Goal: Information Seeking & Learning: Learn about a topic

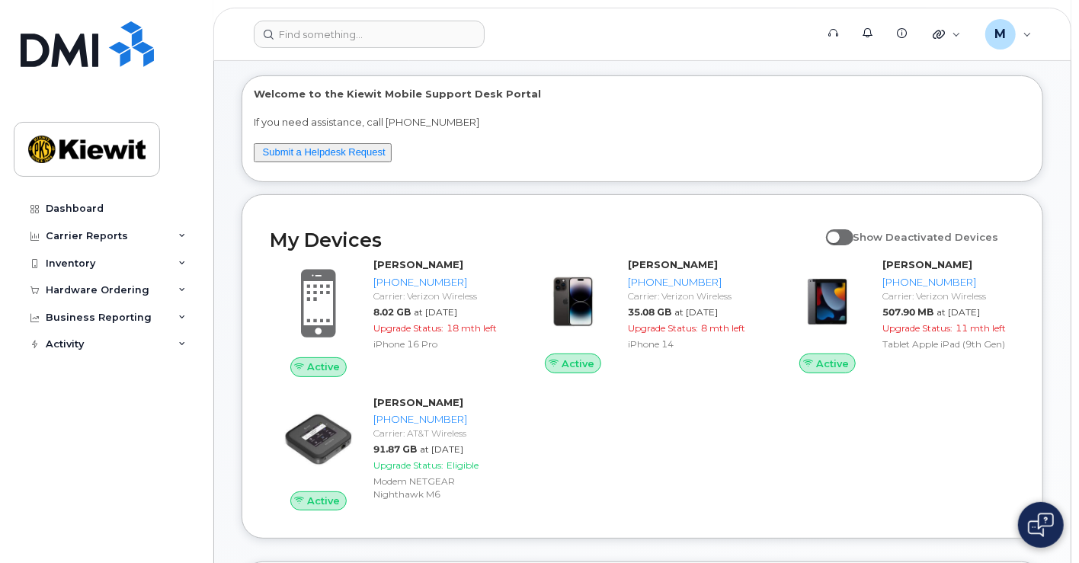
scroll to position [169, 0]
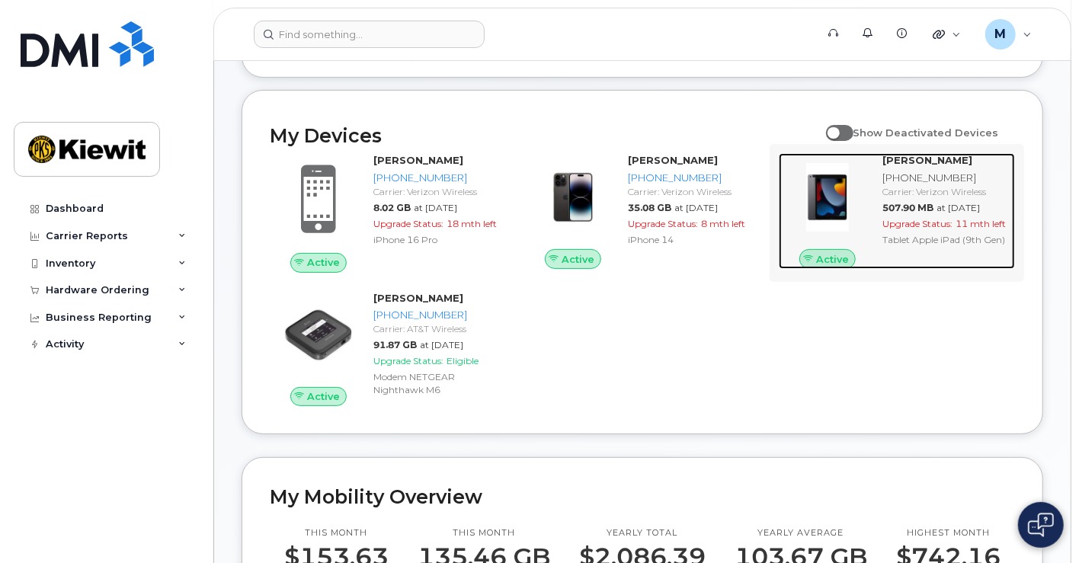
click at [933, 208] on span "507.90 MB" at bounding box center [907, 207] width 51 height 11
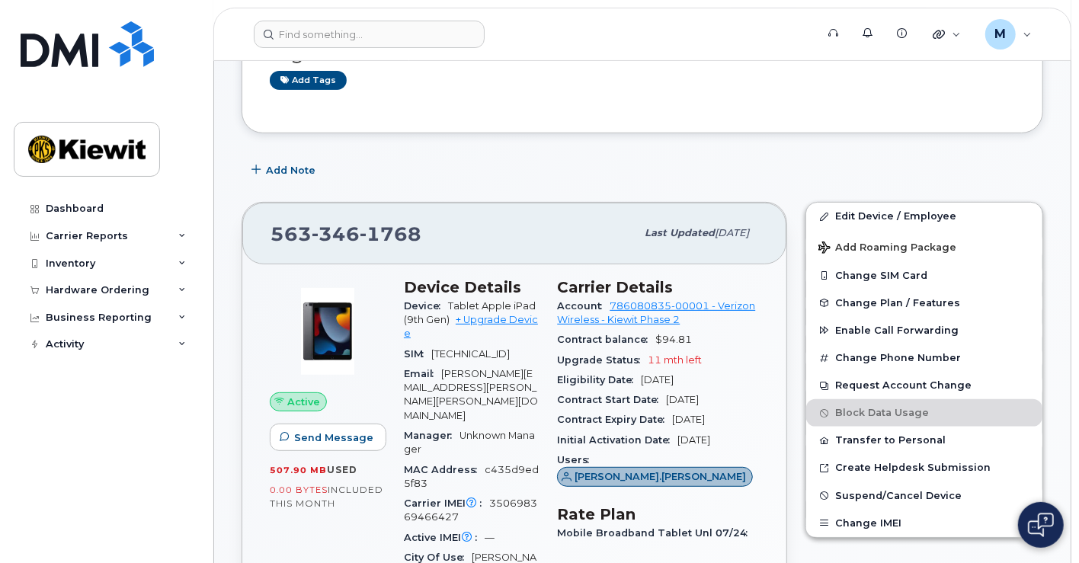
scroll to position [284, 0]
click at [849, 215] on link "Edit Device / Employee" at bounding box center [924, 216] width 236 height 27
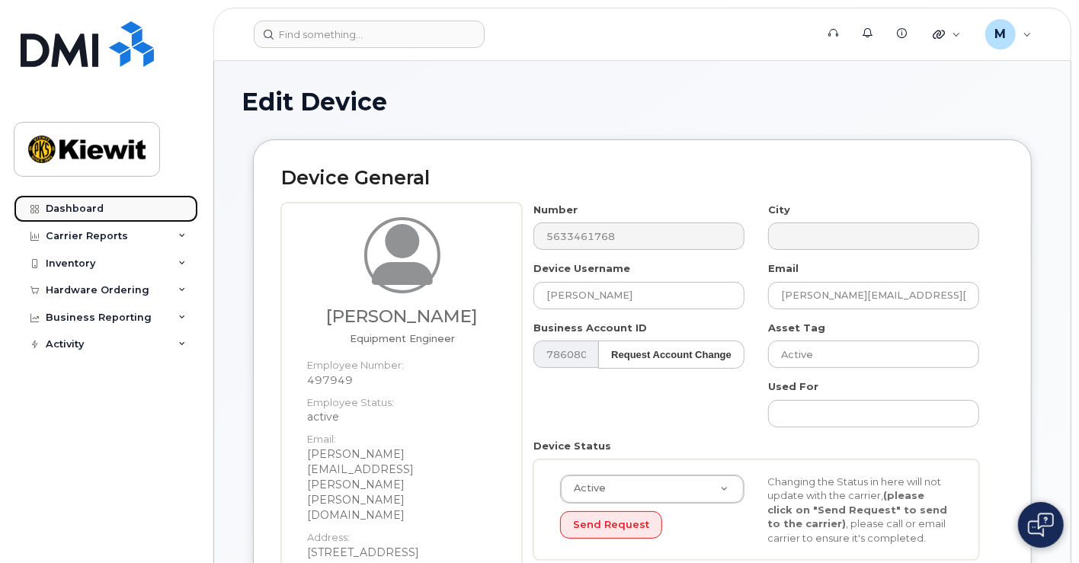
click at [114, 216] on link "Dashboard" at bounding box center [106, 208] width 184 height 27
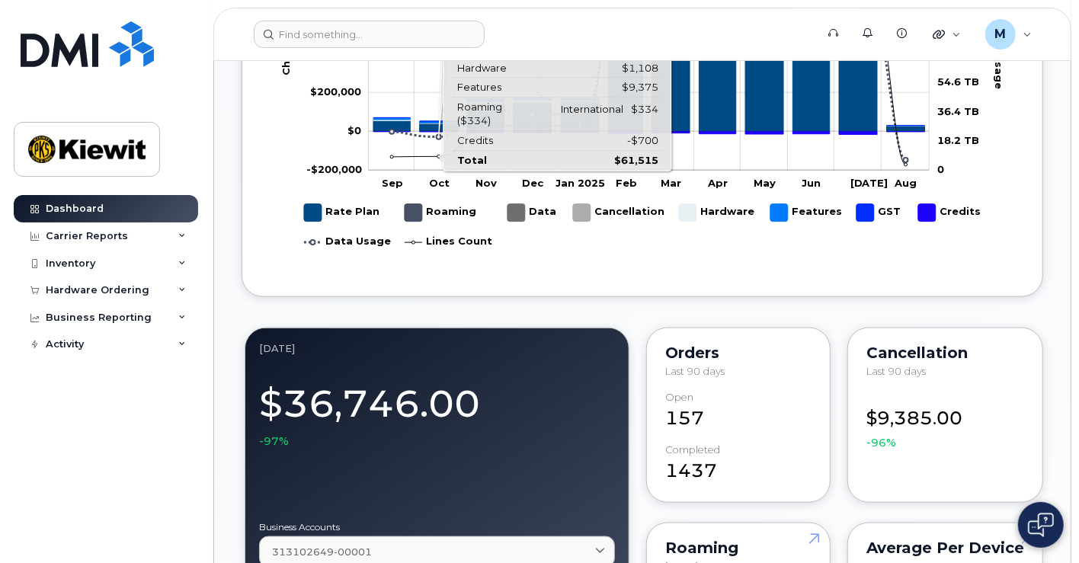
scroll to position [1354, 0]
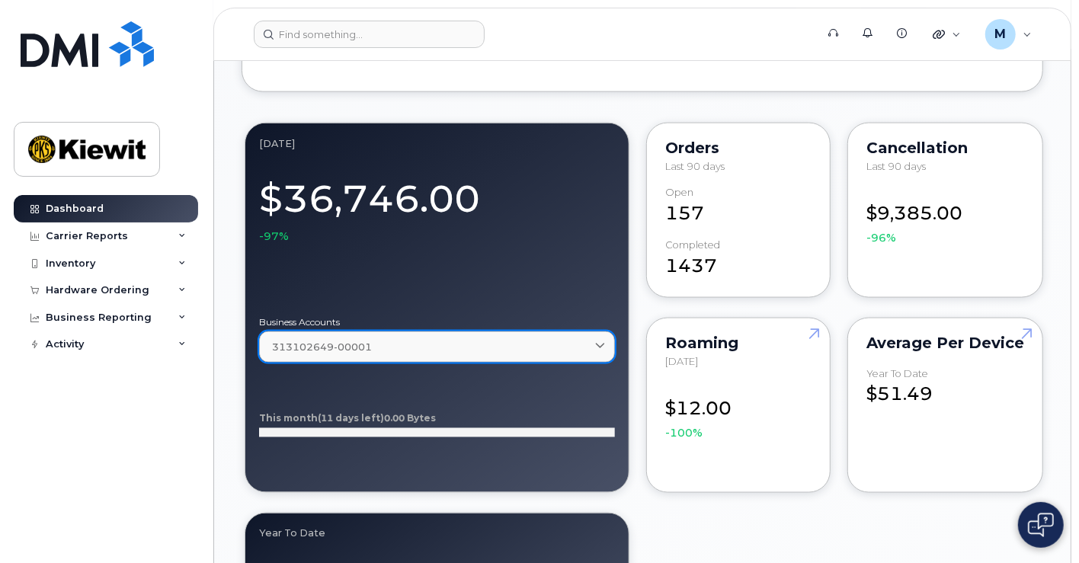
click at [542, 347] on div "313102649-00001" at bounding box center [437, 347] width 330 height 14
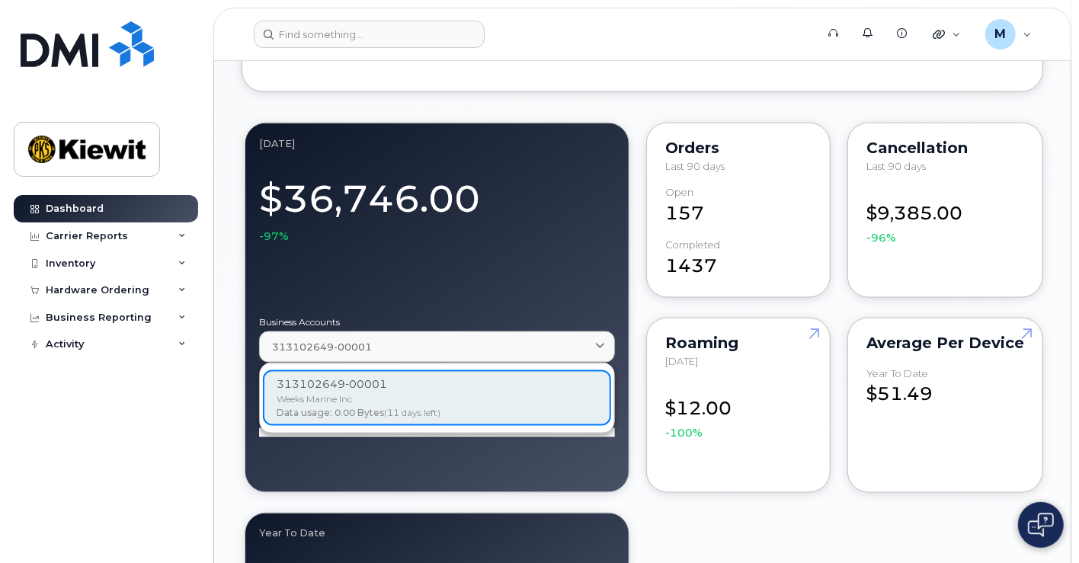
click at [625, 94] on div "Welcome to the Kiewit Mobile Support Desk Portal If you need assistance, call 8…" at bounding box center [641, 424] width 801 height 3276
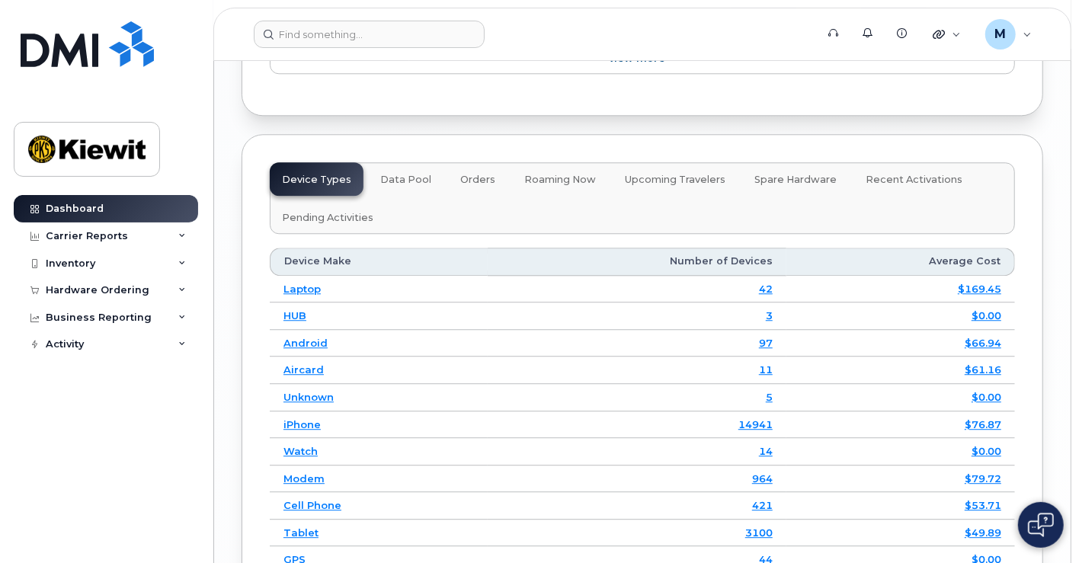
scroll to position [2539, 0]
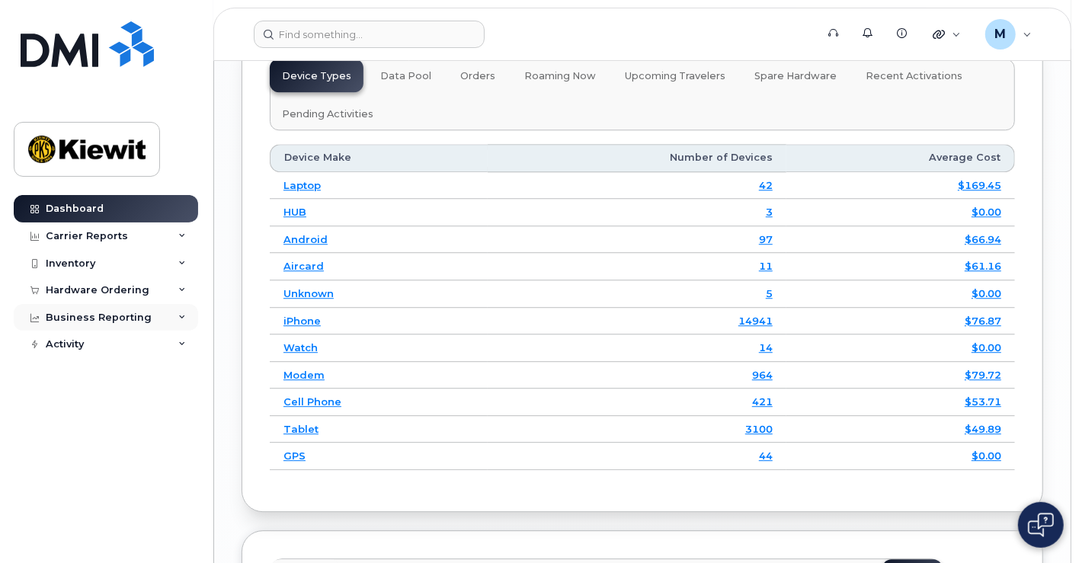
click at [115, 324] on div "Business Reporting" at bounding box center [106, 317] width 184 height 27
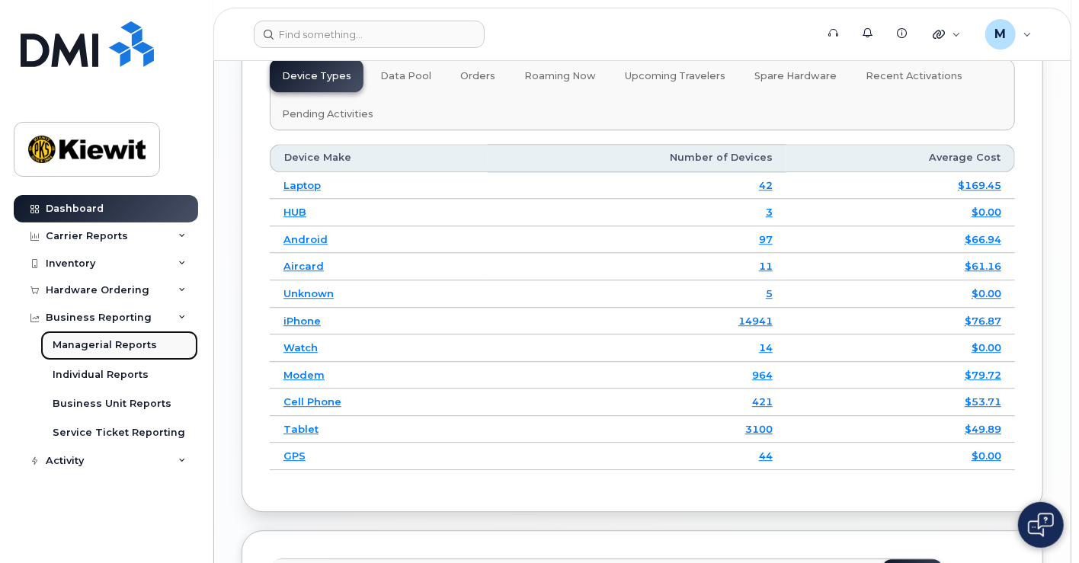
click at [127, 347] on div "Managerial Reports" at bounding box center [105, 345] width 104 height 14
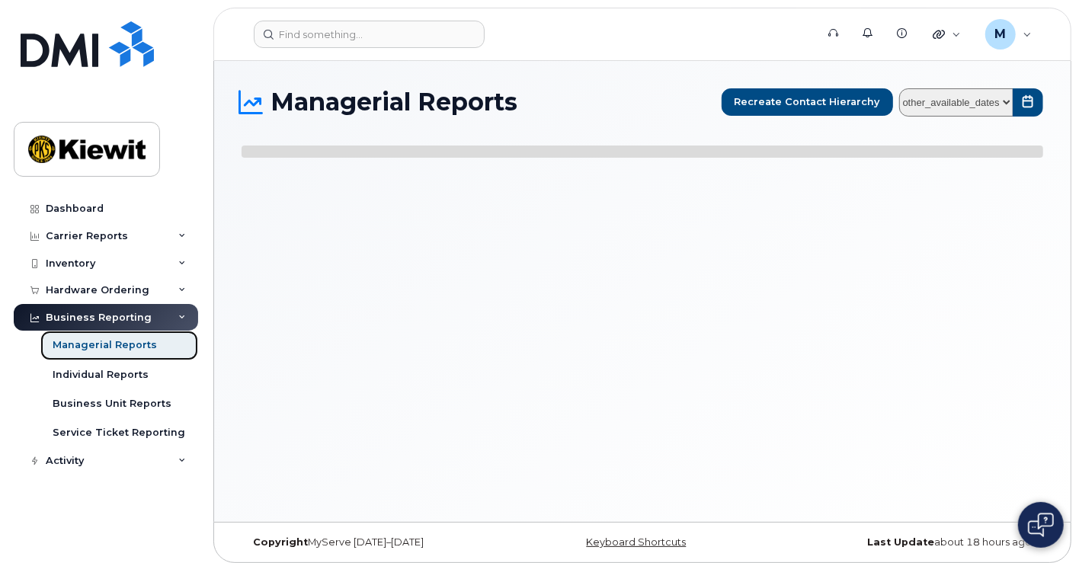
select select
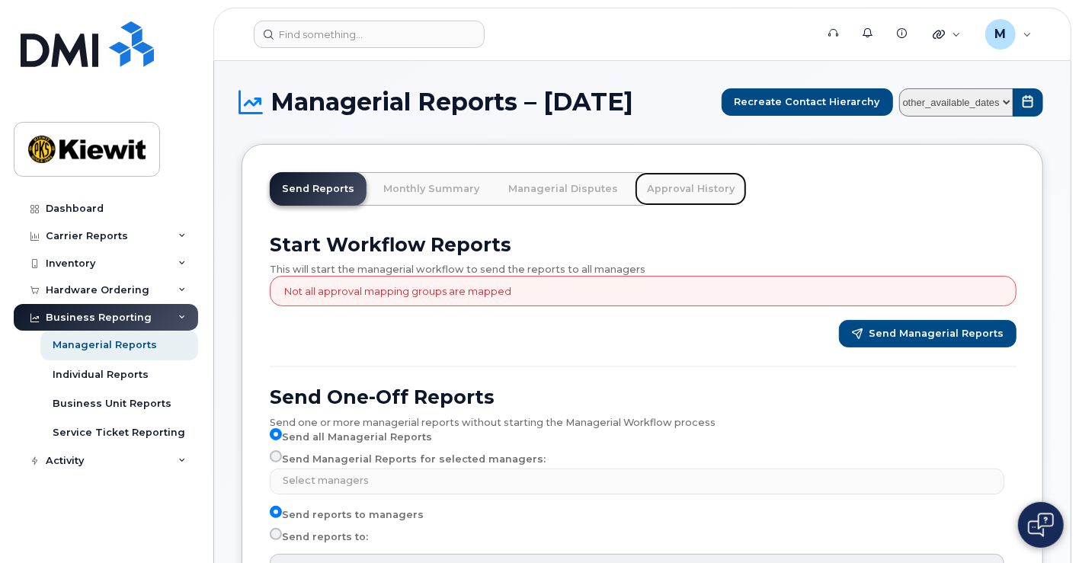
click at [638, 187] on link "Approval History" at bounding box center [691, 189] width 112 height 34
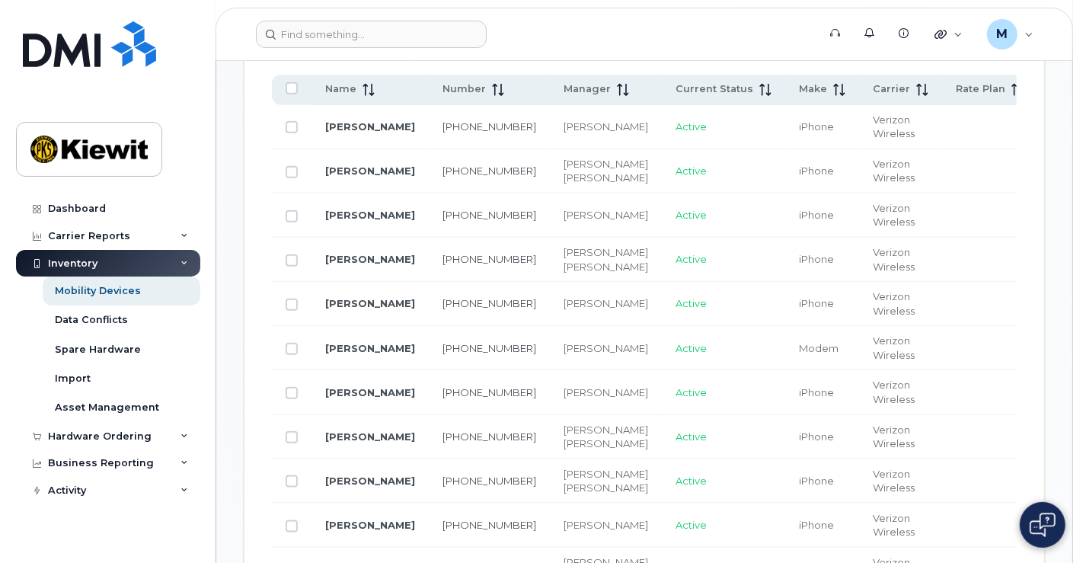
scroll to position [740, 0]
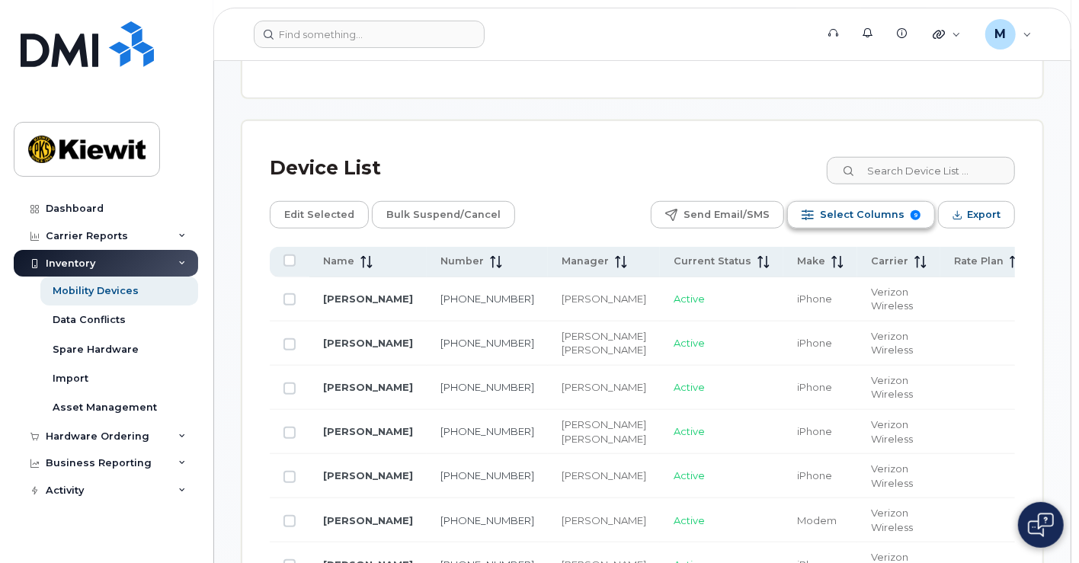
click at [887, 203] on span "Select Columns" at bounding box center [862, 214] width 85 height 23
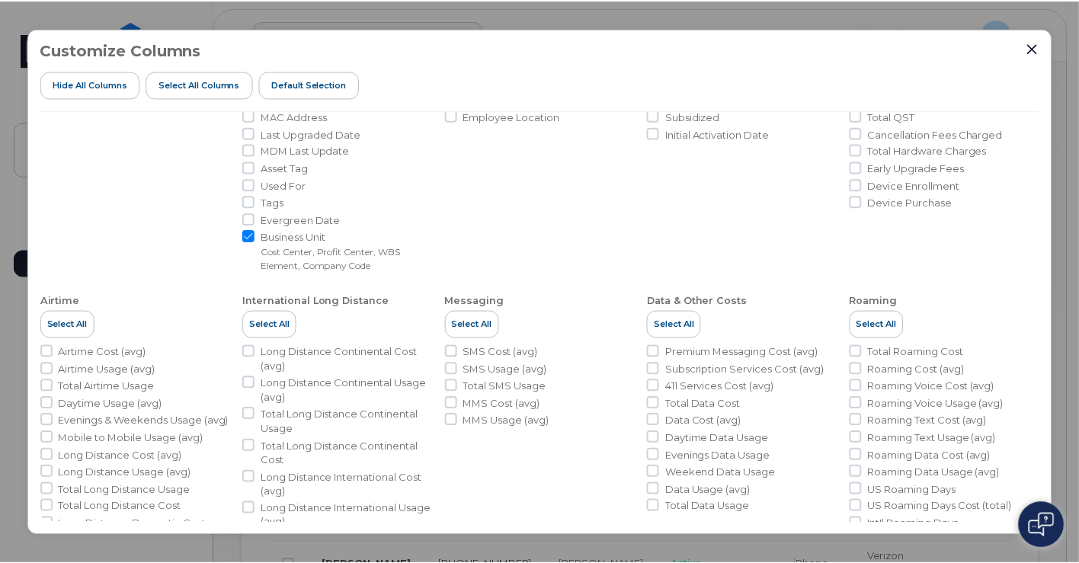
scroll to position [354, 0]
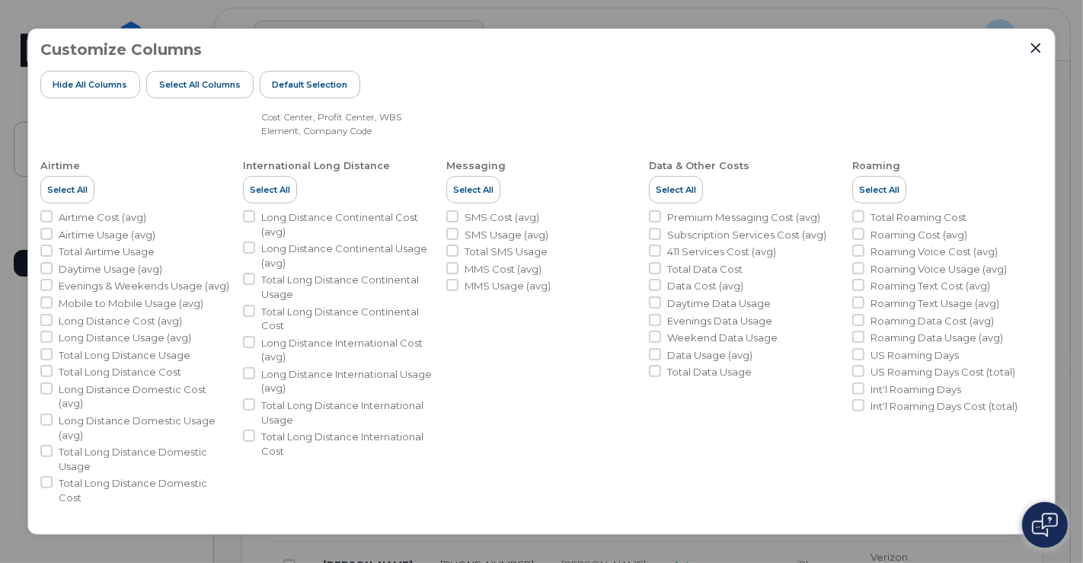
click at [1040, 39] on div "Customize Columns Hide All Columns Select all Columns Default Selection User De…" at bounding box center [541, 281] width 1029 height 507
click at [1035, 53] on button "Close" at bounding box center [1036, 48] width 14 height 14
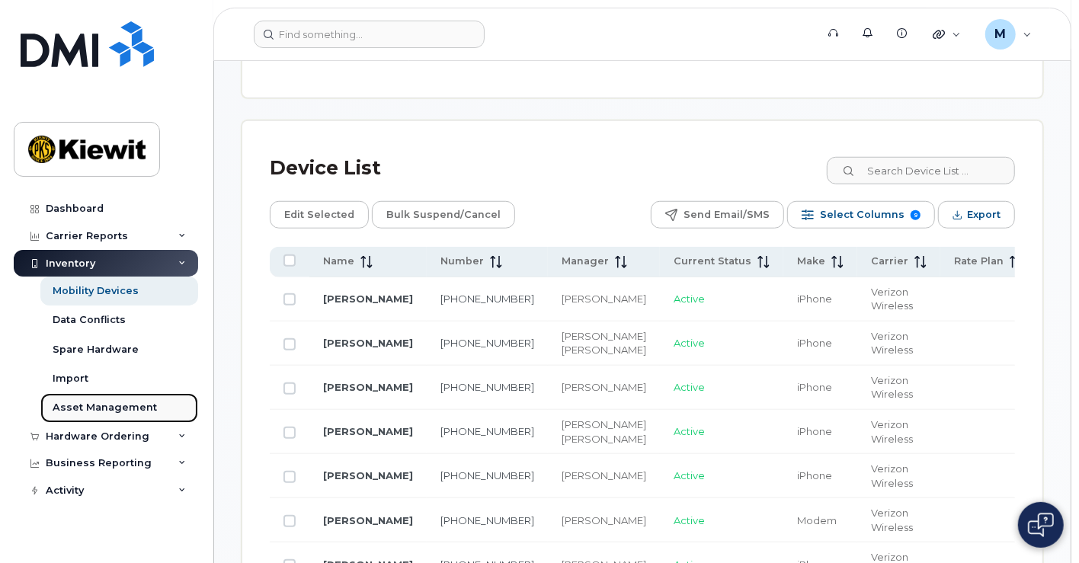
click at [84, 405] on div "Asset Management" at bounding box center [105, 408] width 104 height 14
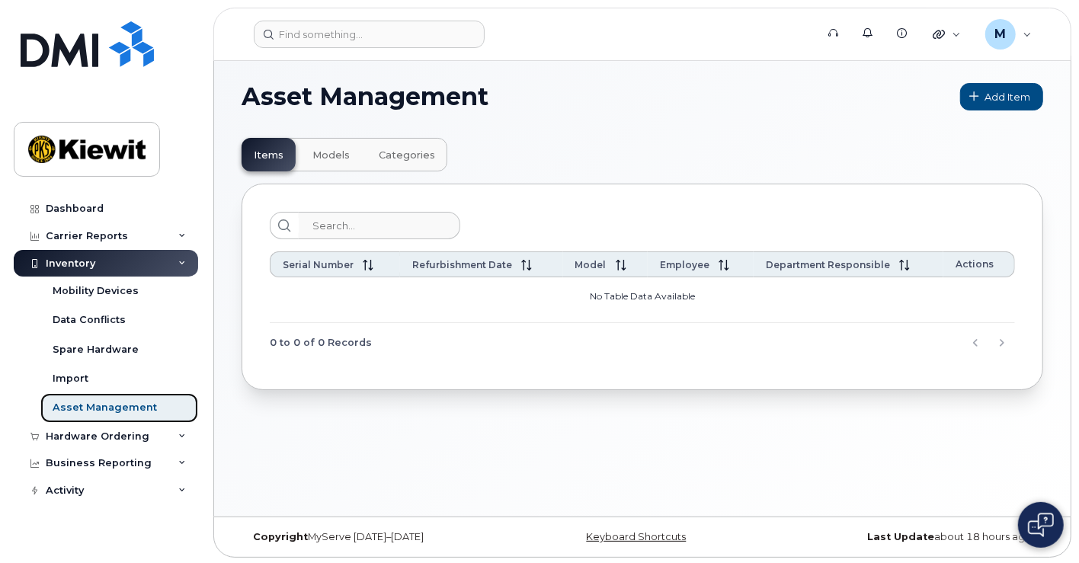
scroll to position [7, 0]
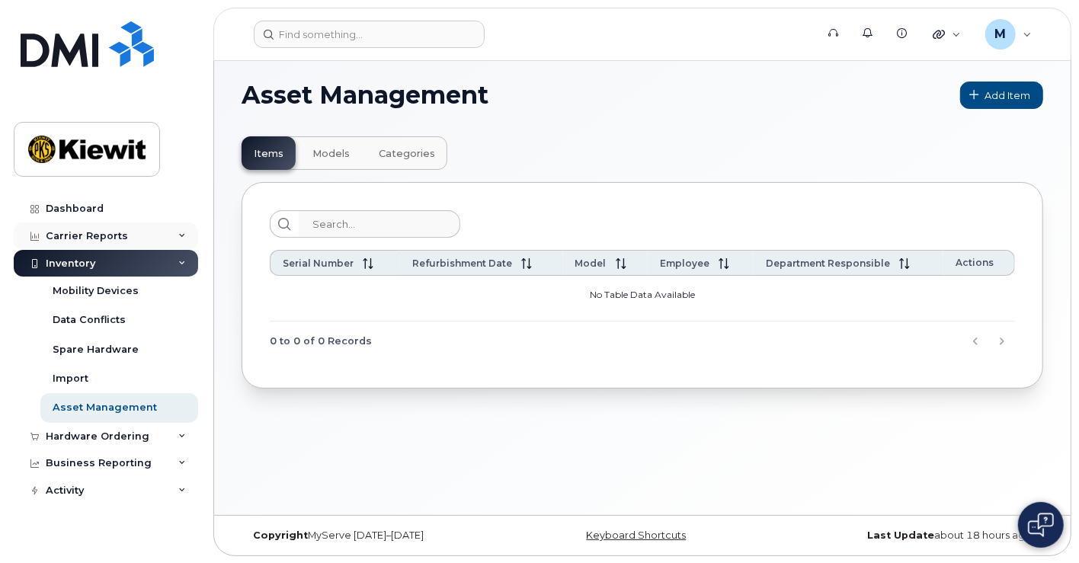
click at [72, 232] on div "Carrier Reports" at bounding box center [87, 236] width 82 height 12
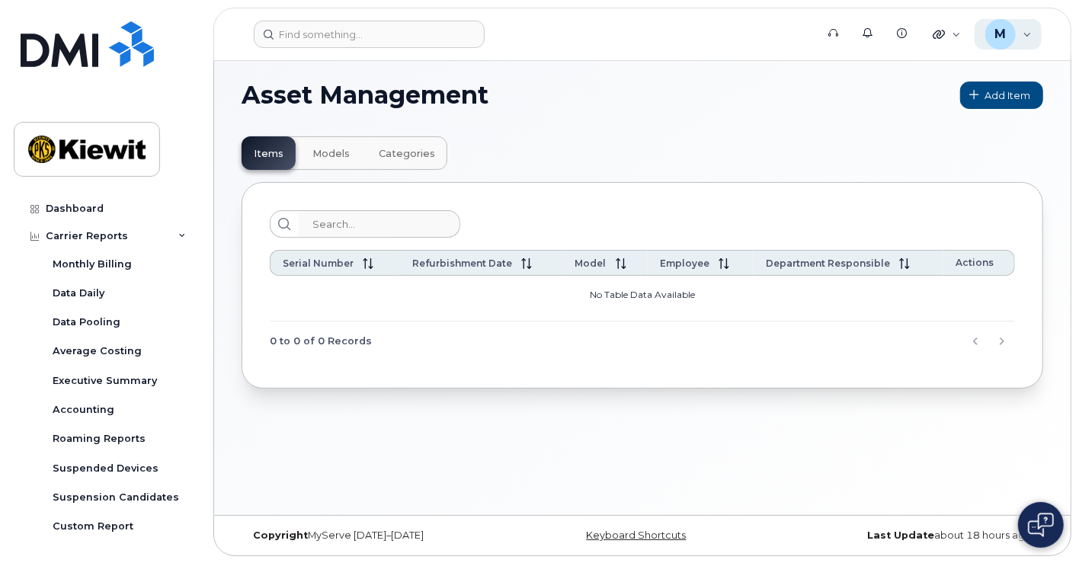
click at [998, 31] on span "M" at bounding box center [999, 34] width 11 height 18
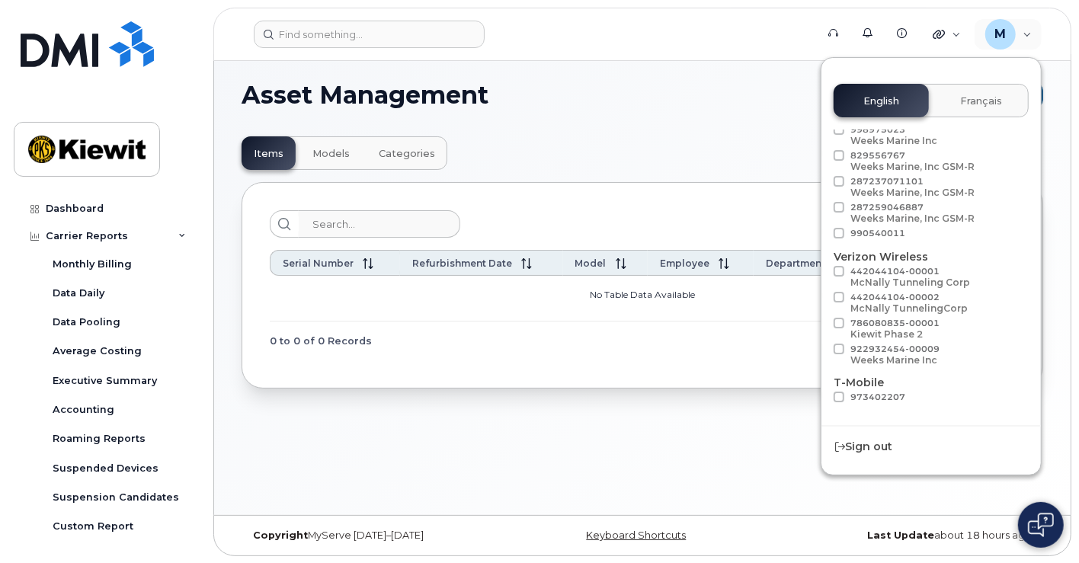
scroll to position [84, 0]
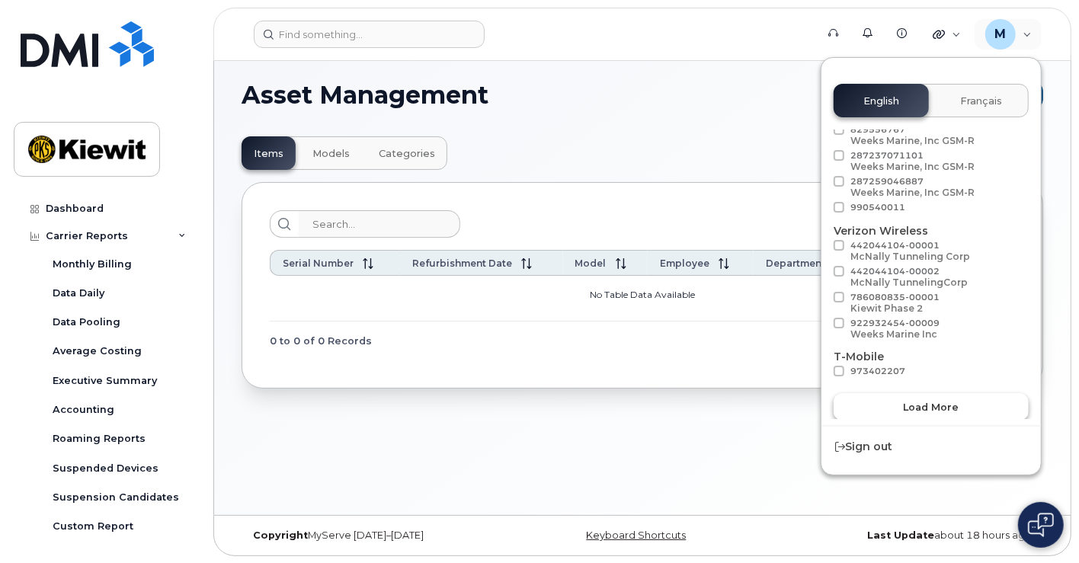
click at [915, 400] on span "Load more" at bounding box center [931, 407] width 56 height 14
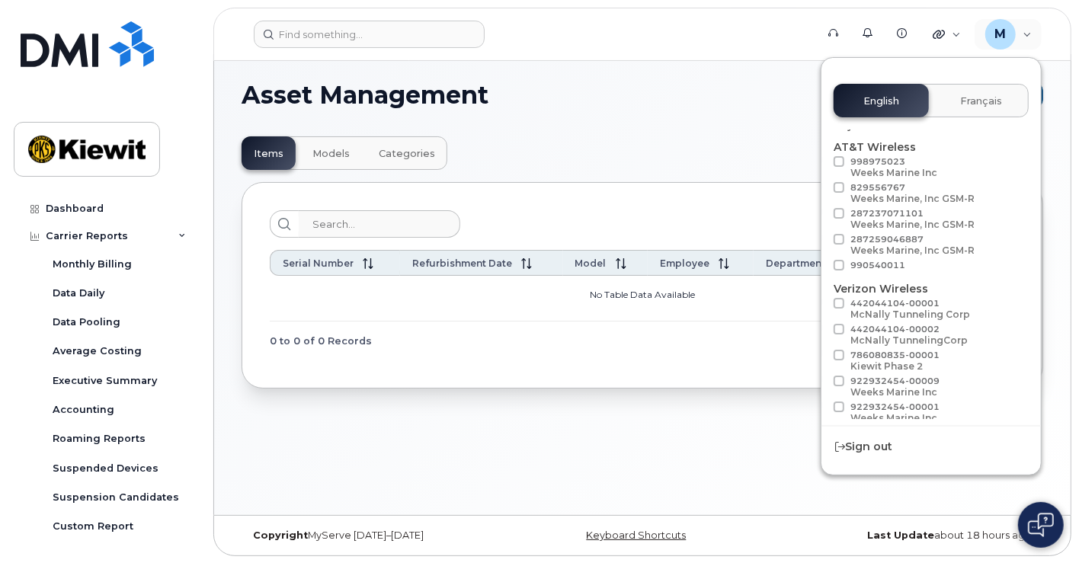
scroll to position [0, 0]
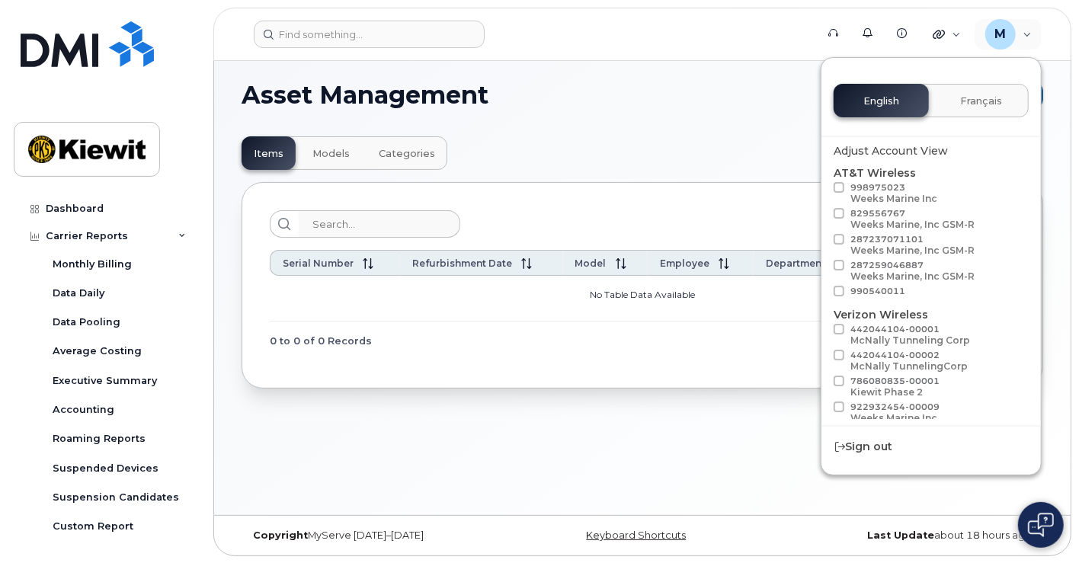
click at [837, 377] on span at bounding box center [838, 381] width 11 height 11
click at [823, 377] on input "786080835-00001 Kiewit Phase 2" at bounding box center [819, 380] width 8 height 8
checkbox input "true"
click at [707, 407] on div "Asset Management Add Item Items Models Categories Serial Number Refurbishment D…" at bounding box center [642, 284] width 856 height 461
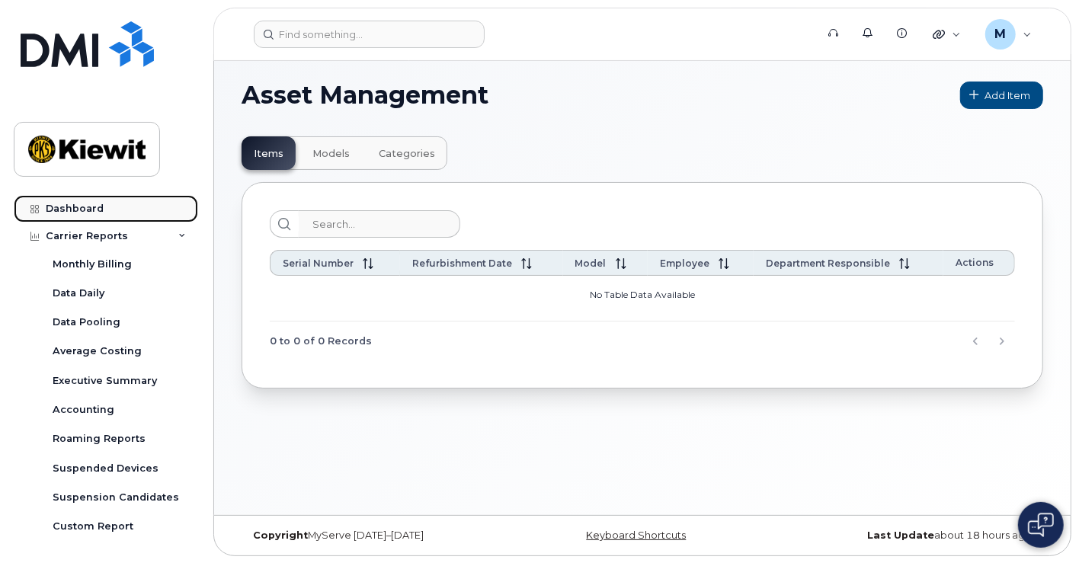
click at [88, 203] on div "Dashboard" at bounding box center [75, 209] width 58 height 12
click at [951, 34] on div "Quicklinks" at bounding box center [947, 34] width 50 height 30
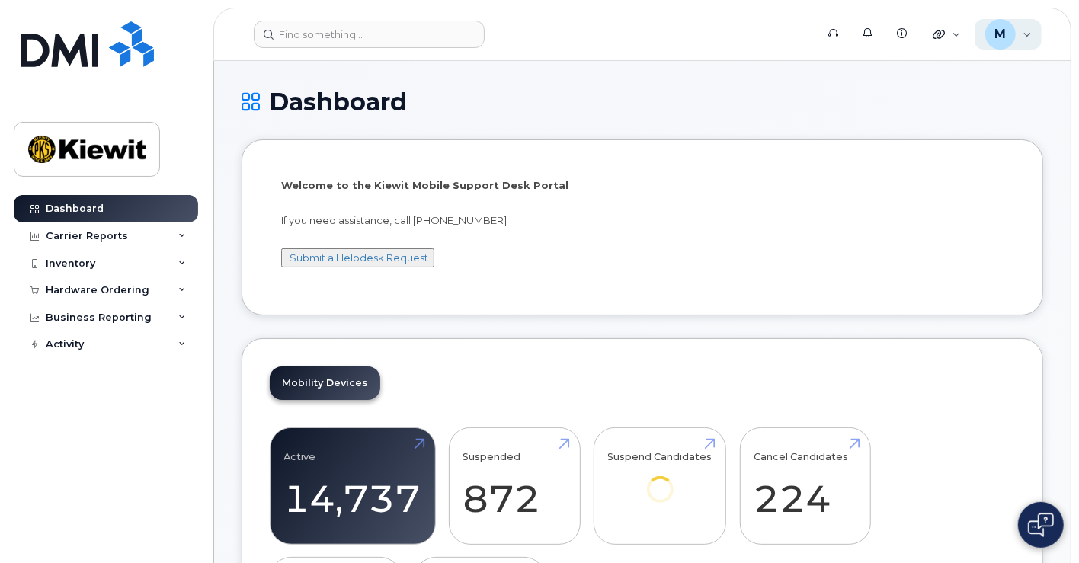
click at [1020, 46] on div "M Melissa.Arnsdorff Wireless Admin" at bounding box center [1008, 34] width 68 height 30
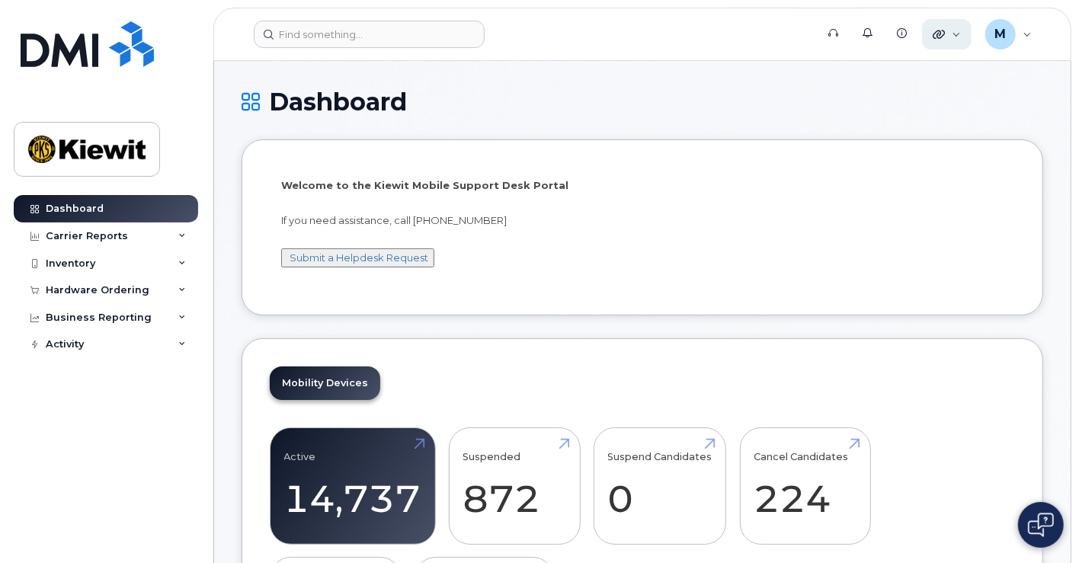
click at [955, 34] on div "Quicklinks" at bounding box center [947, 34] width 50 height 30
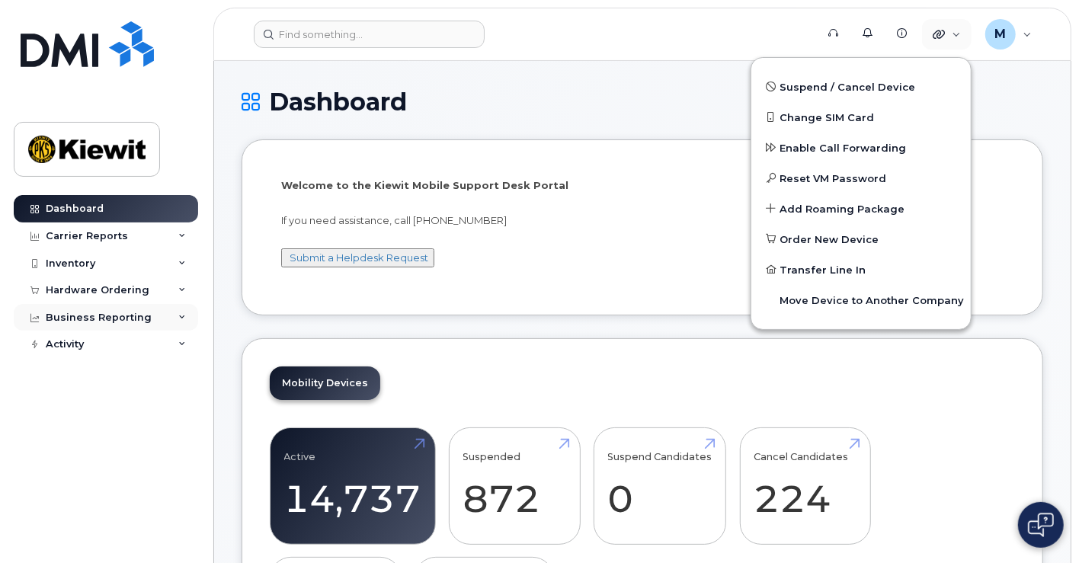
click at [93, 318] on div "Business Reporting" at bounding box center [99, 318] width 106 height 12
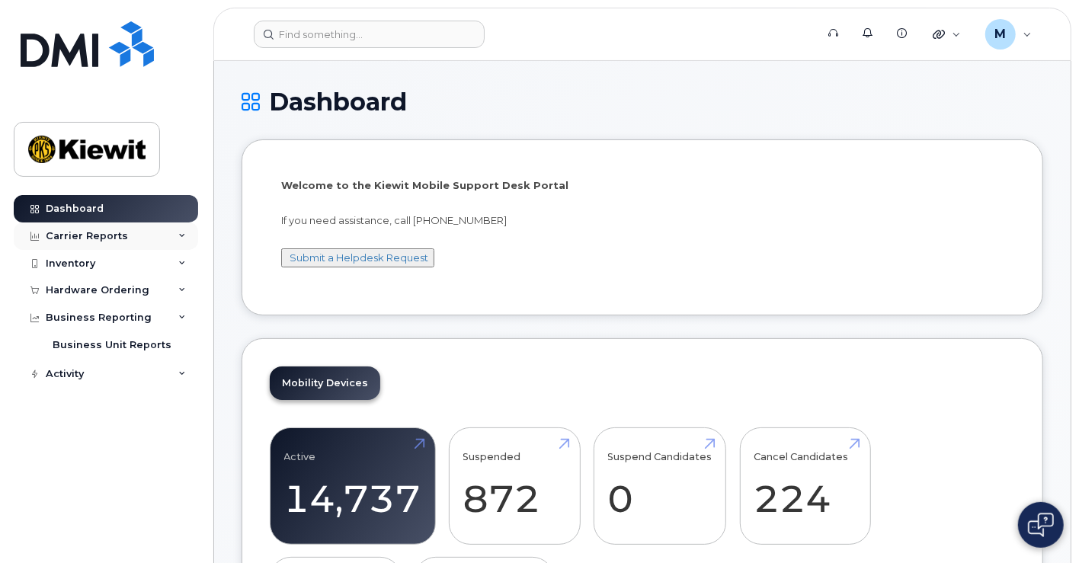
click at [95, 230] on div "Carrier Reports" at bounding box center [87, 236] width 82 height 12
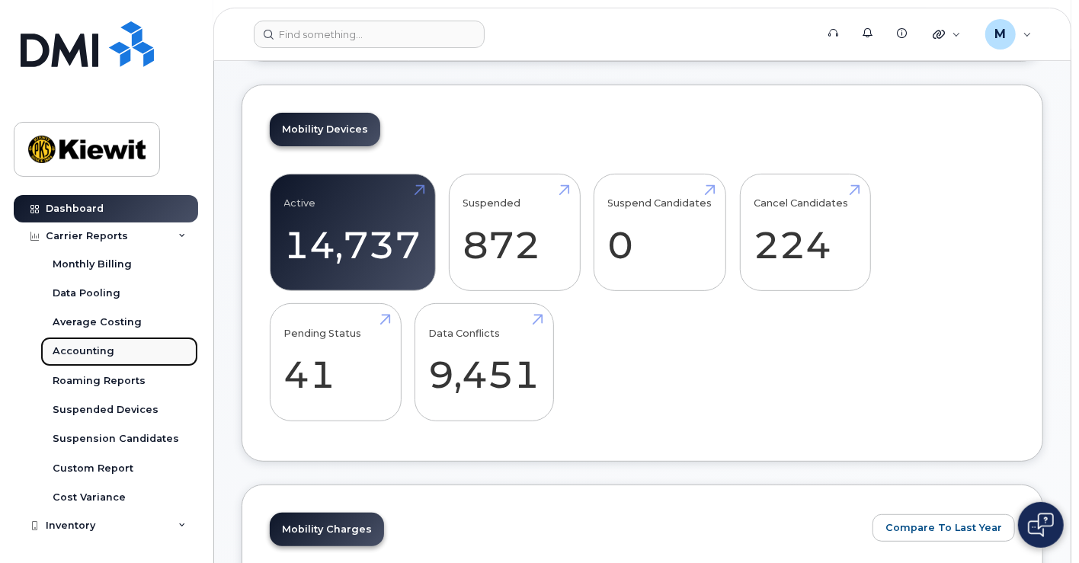
click at [89, 347] on div "Accounting" at bounding box center [84, 351] width 62 height 14
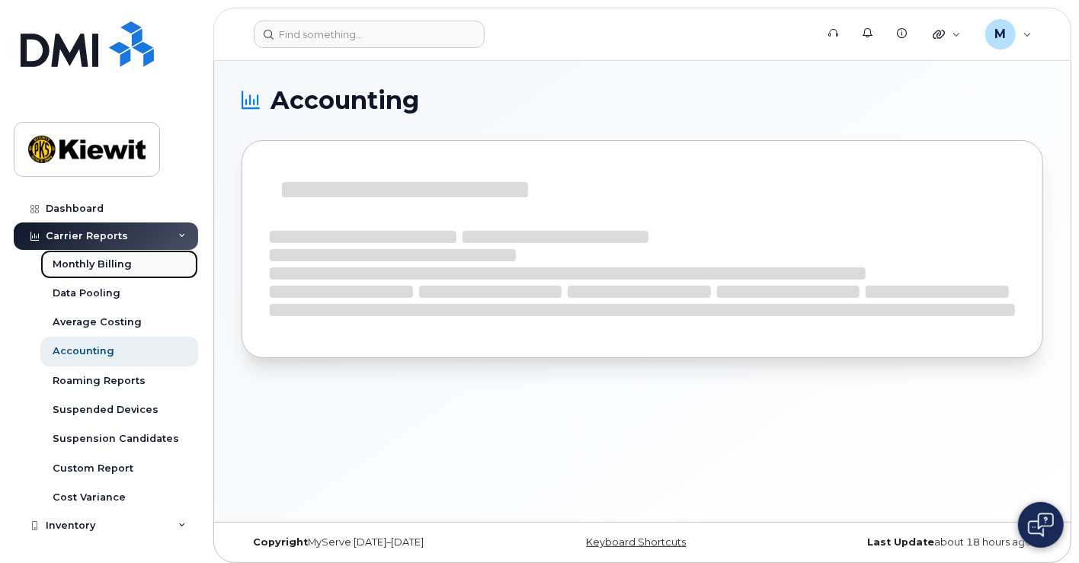
click at [91, 261] on div "Monthly Billing" at bounding box center [92, 264] width 79 height 14
click at [1019, 36] on div "M Melissa.Arnsdorff Wireless Admin" at bounding box center [1008, 34] width 68 height 30
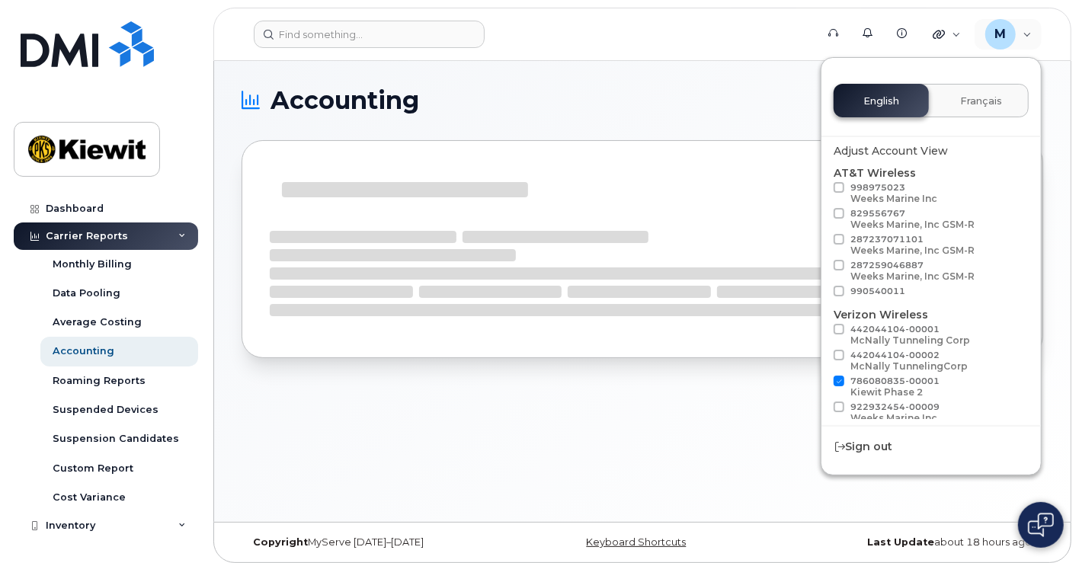
click at [657, 407] on div "Accounting" at bounding box center [642, 291] width 856 height 461
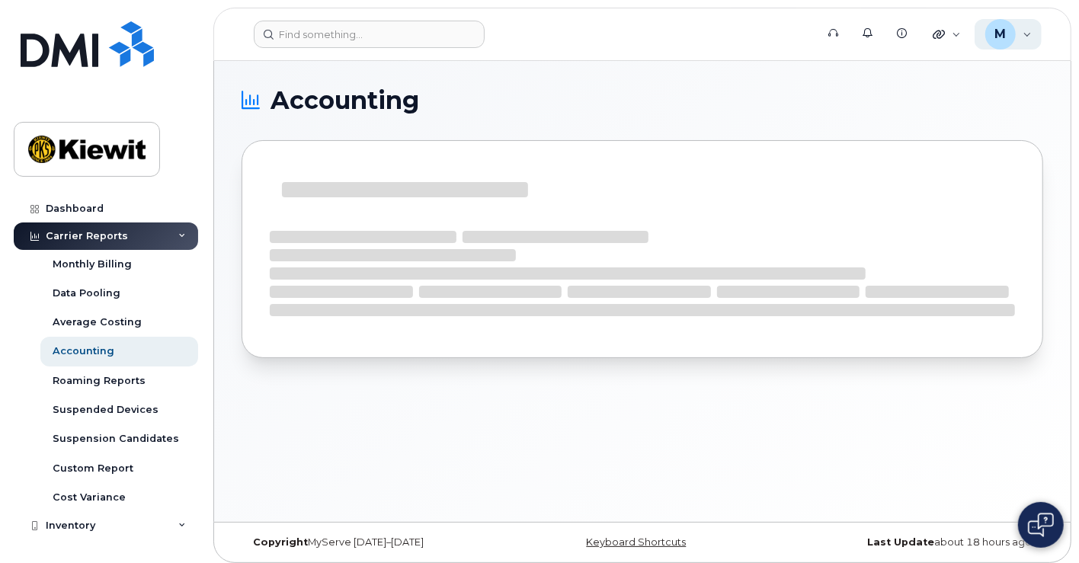
click at [1023, 33] on div "M Melissa.Arnsdorff Wireless Admin" at bounding box center [1008, 34] width 68 height 30
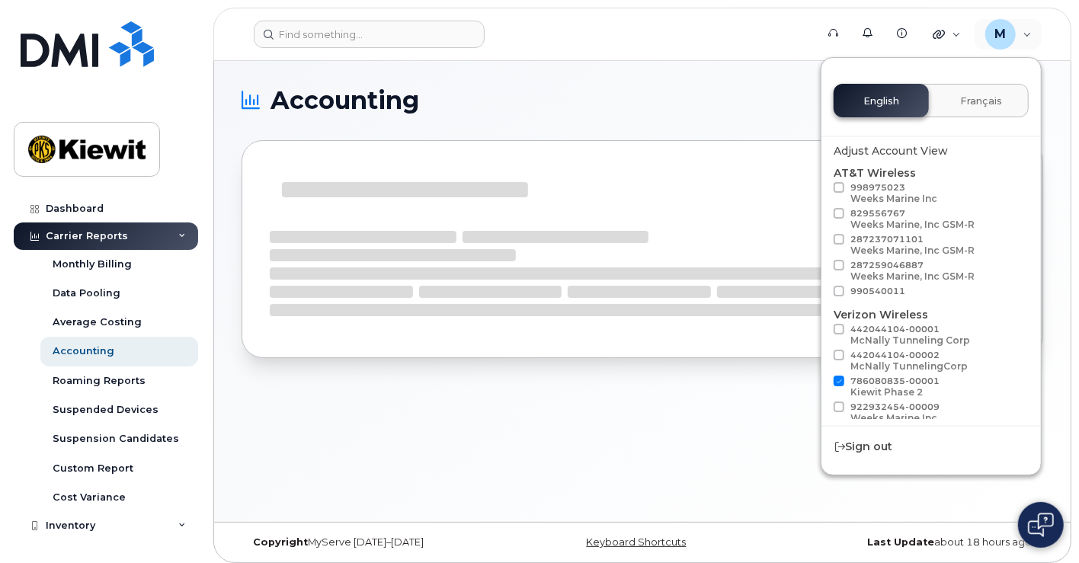
click at [840, 377] on span at bounding box center [838, 381] width 11 height 11
click at [823, 377] on input "786080835-00001 Kiewit Phase 2" at bounding box center [819, 380] width 8 height 8
checkbox input "false"
click at [568, 408] on div "Accounting" at bounding box center [642, 291] width 856 height 461
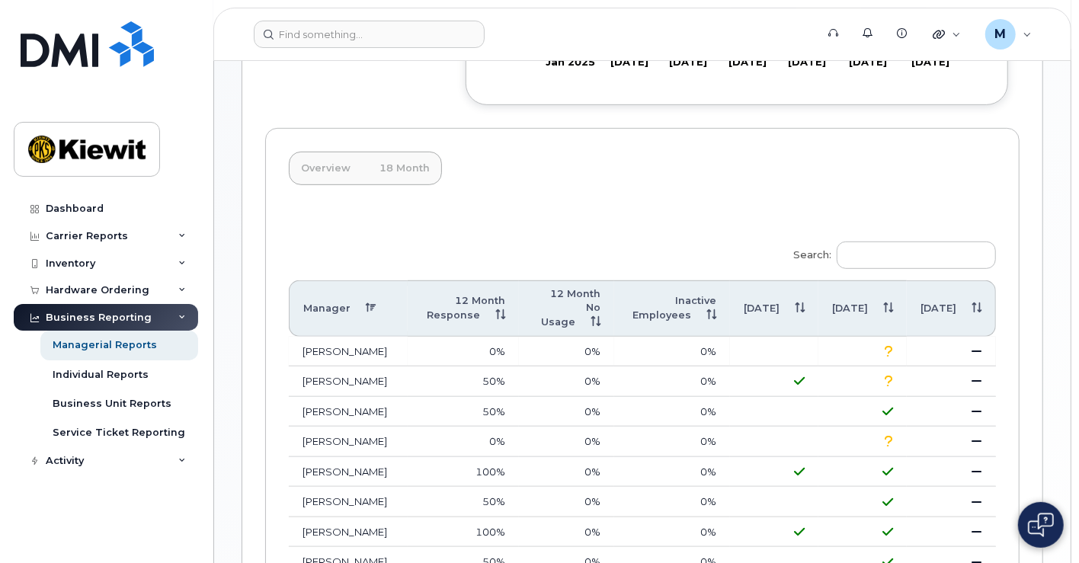
scroll to position [648, 0]
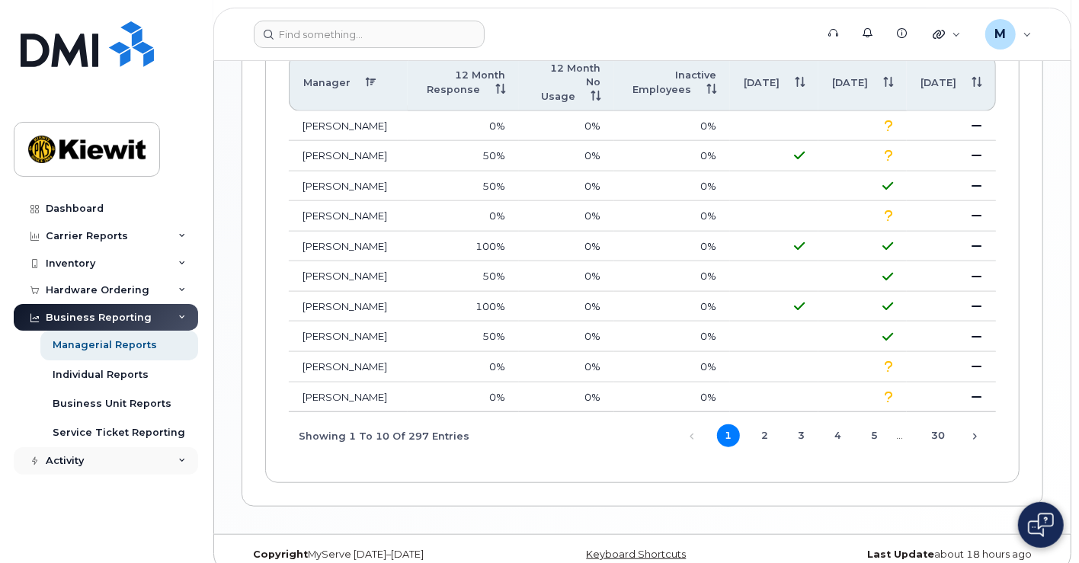
click at [85, 460] on div "Activity" at bounding box center [106, 460] width 184 height 27
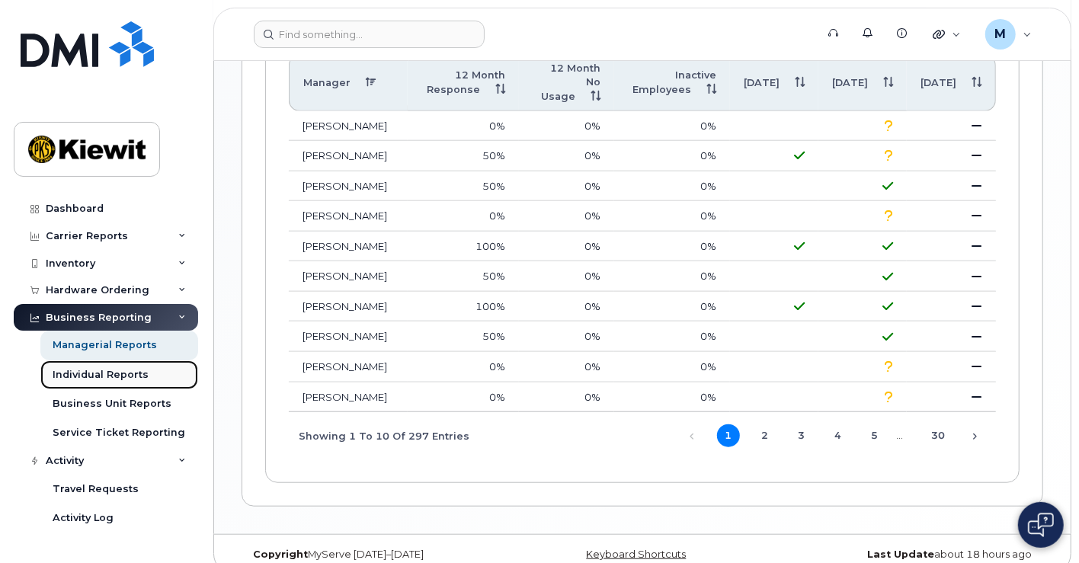
click at [114, 373] on div "Individual Reports" at bounding box center [101, 375] width 96 height 14
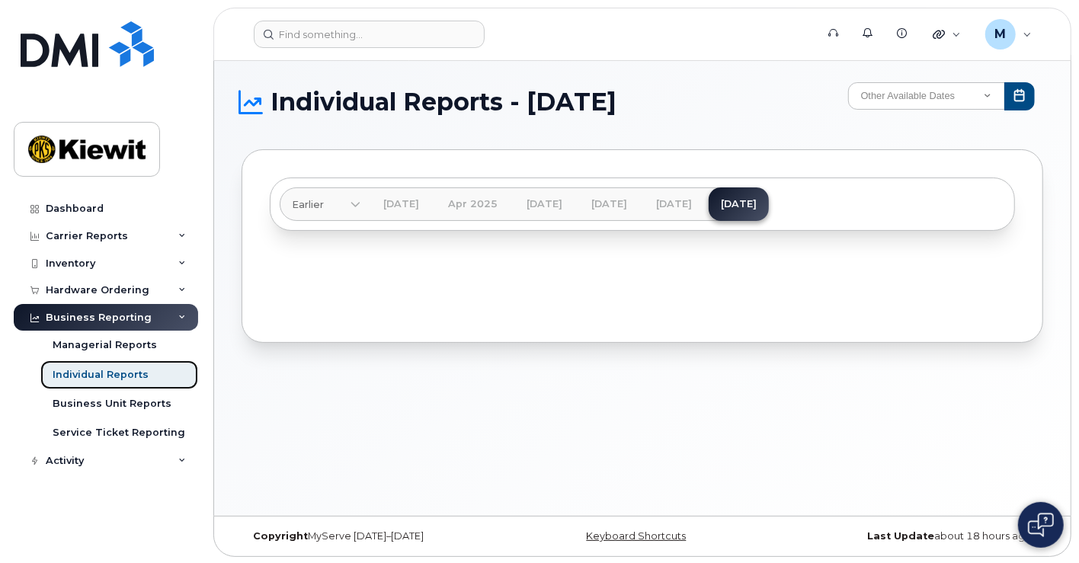
scroll to position [7, 0]
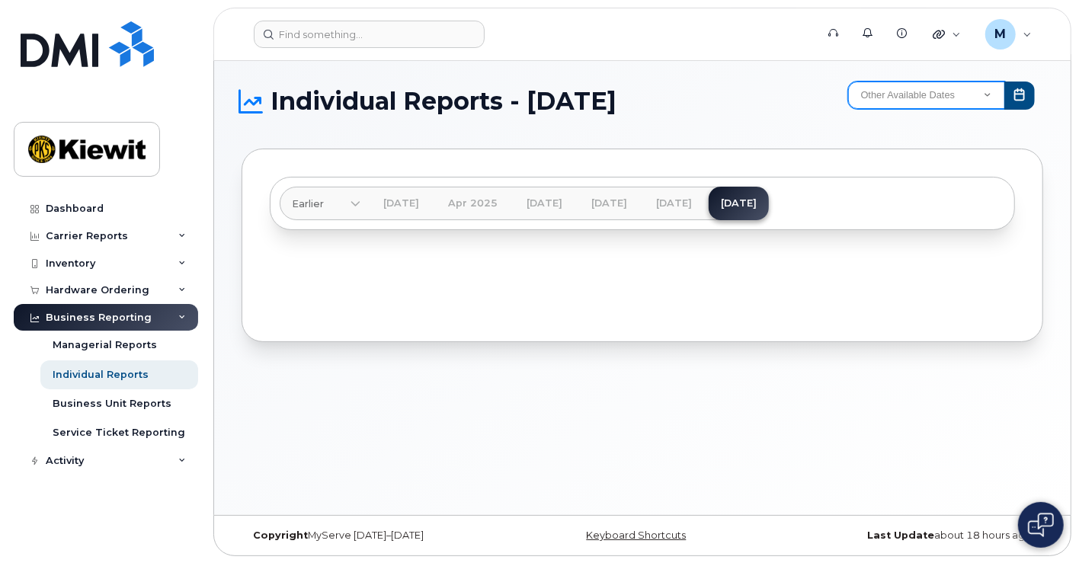
click at [982, 94] on select "Other Available Dates December November October September August July June May …" at bounding box center [926, 95] width 157 height 27
click at [702, 124] on section "Individual Reports - August 2025 Other Available Dates December November Octobe…" at bounding box center [641, 212] width 801 height 261
click at [101, 291] on div "Hardware Ordering" at bounding box center [98, 290] width 104 height 12
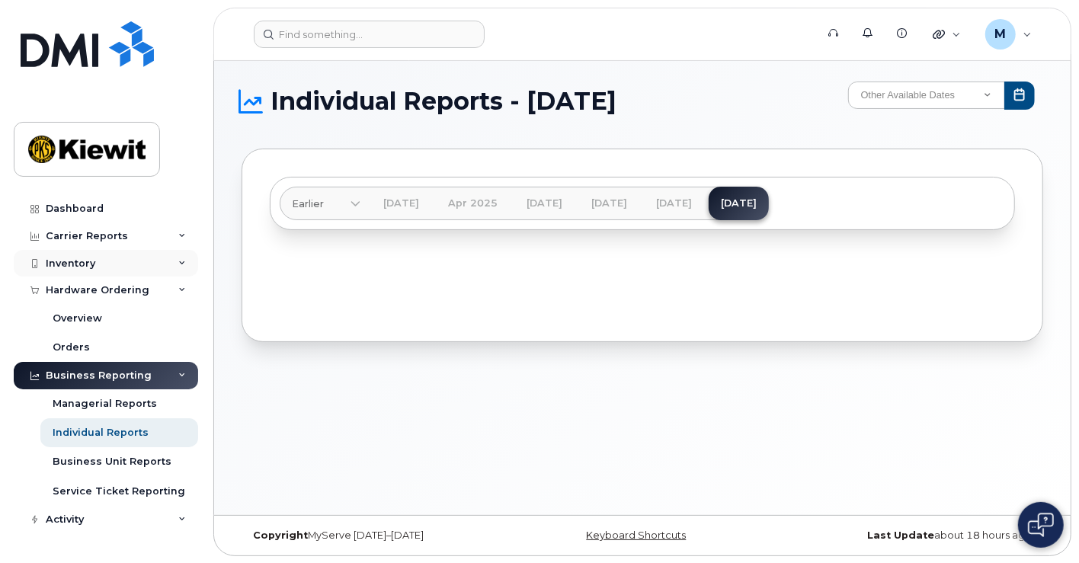
click at [88, 260] on div "Inventory" at bounding box center [71, 263] width 50 height 12
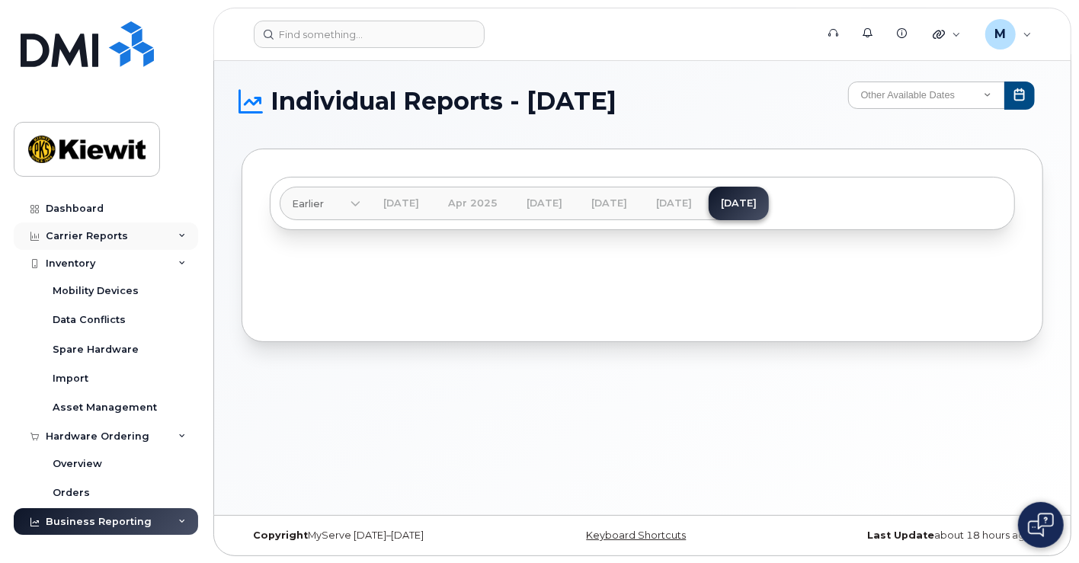
click at [85, 234] on div "Carrier Reports" at bounding box center [87, 236] width 82 height 12
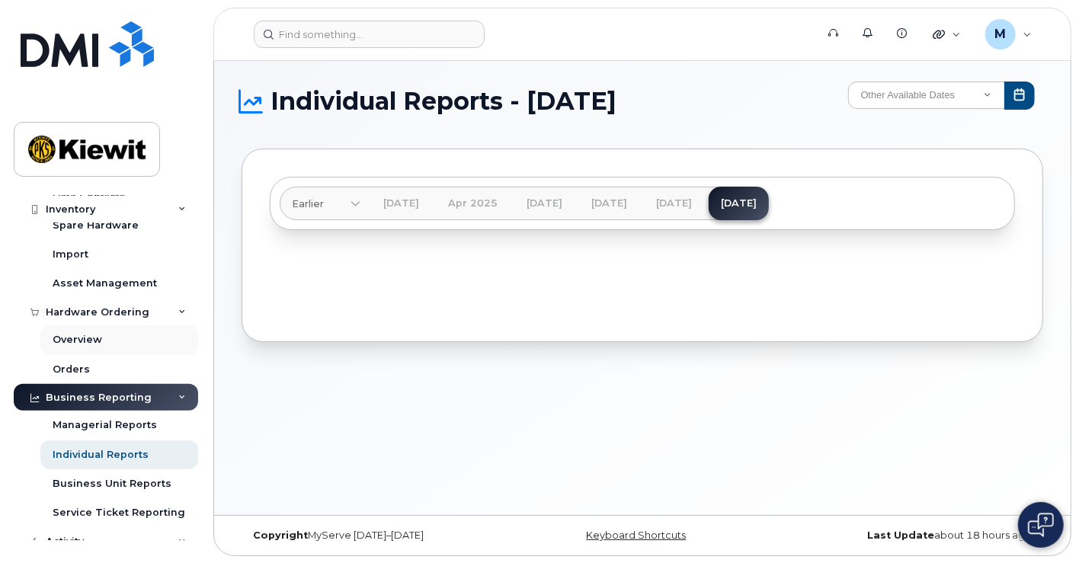
scroll to position [459, 0]
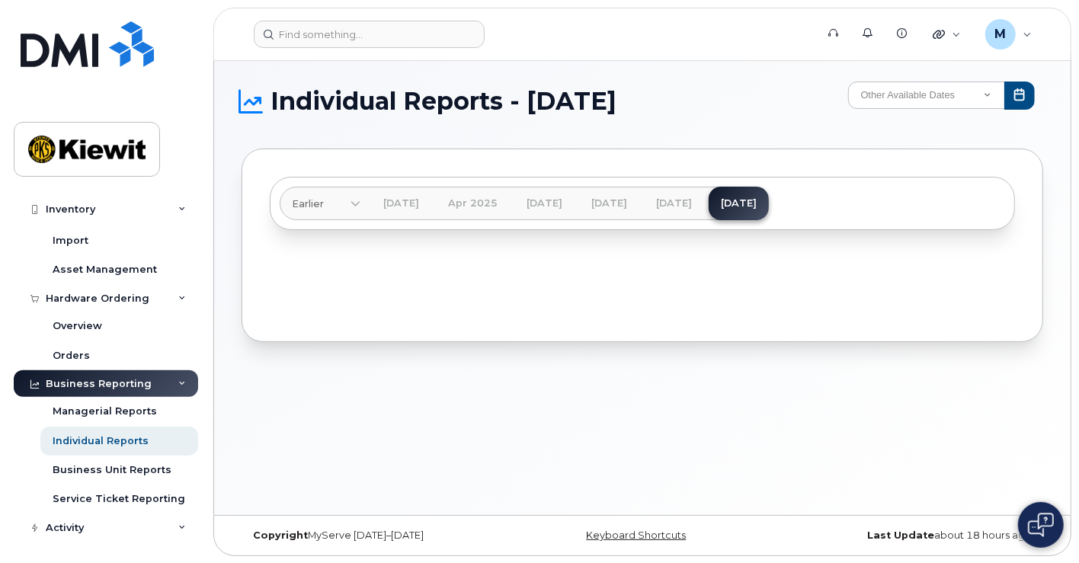
click at [449, 419] on div "Individual Reports - August 2025 Other Available Dates December November Octobe…" at bounding box center [642, 284] width 856 height 461
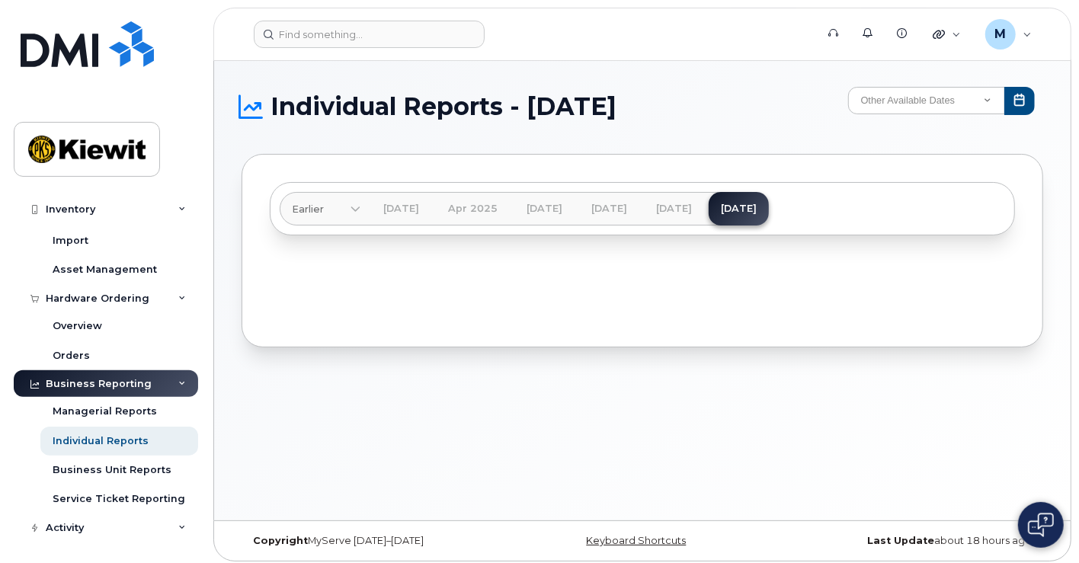
scroll to position [0, 0]
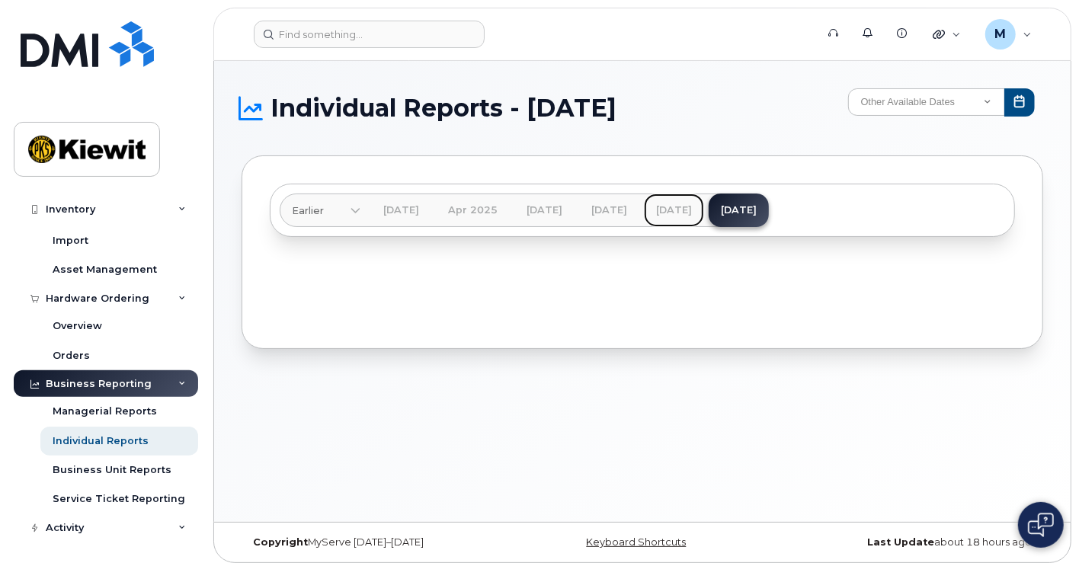
click at [704, 213] on link "[DATE]" at bounding box center [674, 210] width 60 height 34
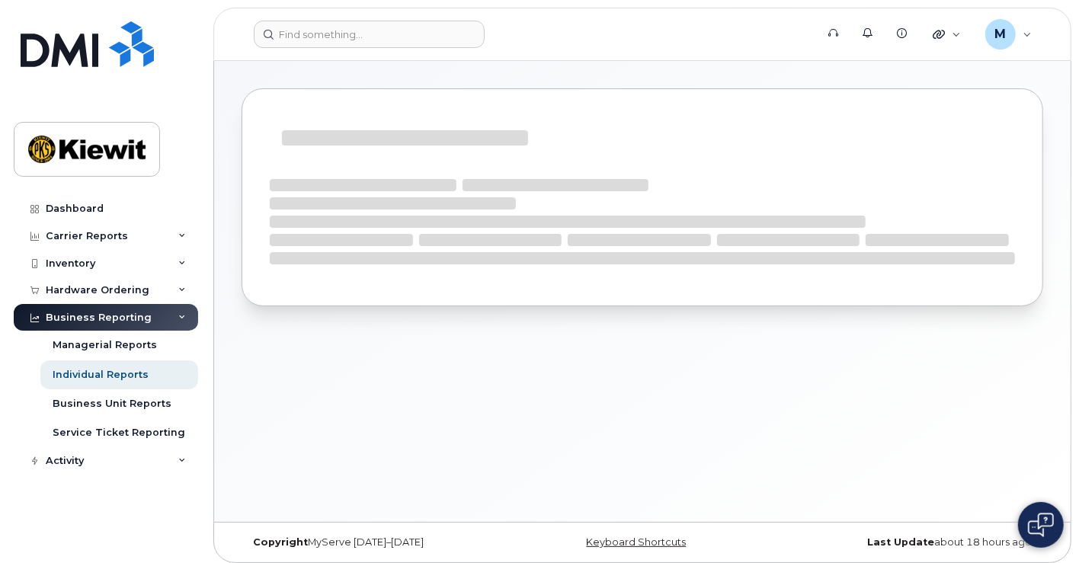
scroll to position [7, 0]
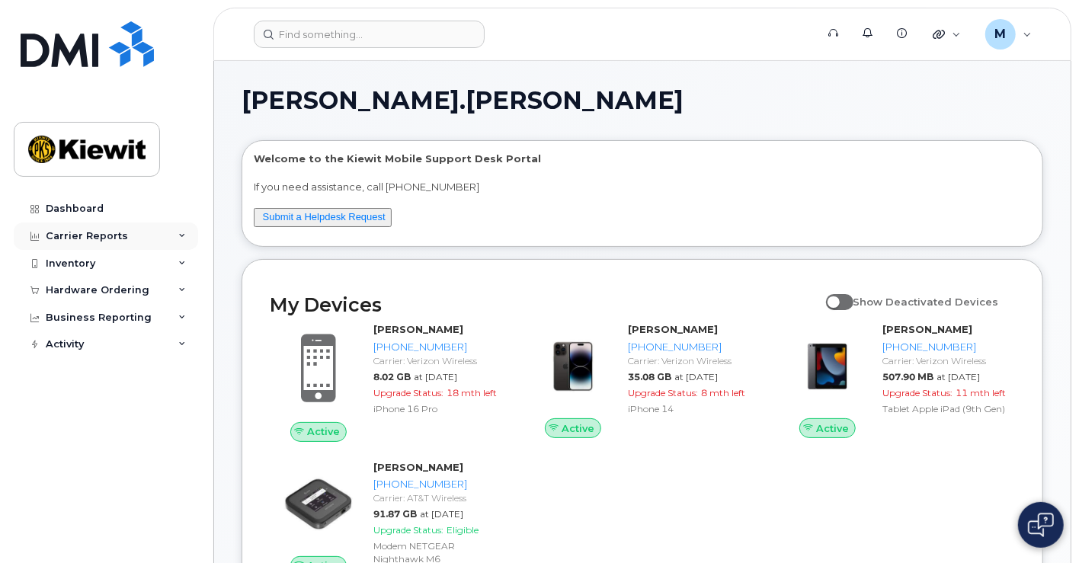
click at [77, 232] on div "Carrier Reports" at bounding box center [87, 236] width 82 height 12
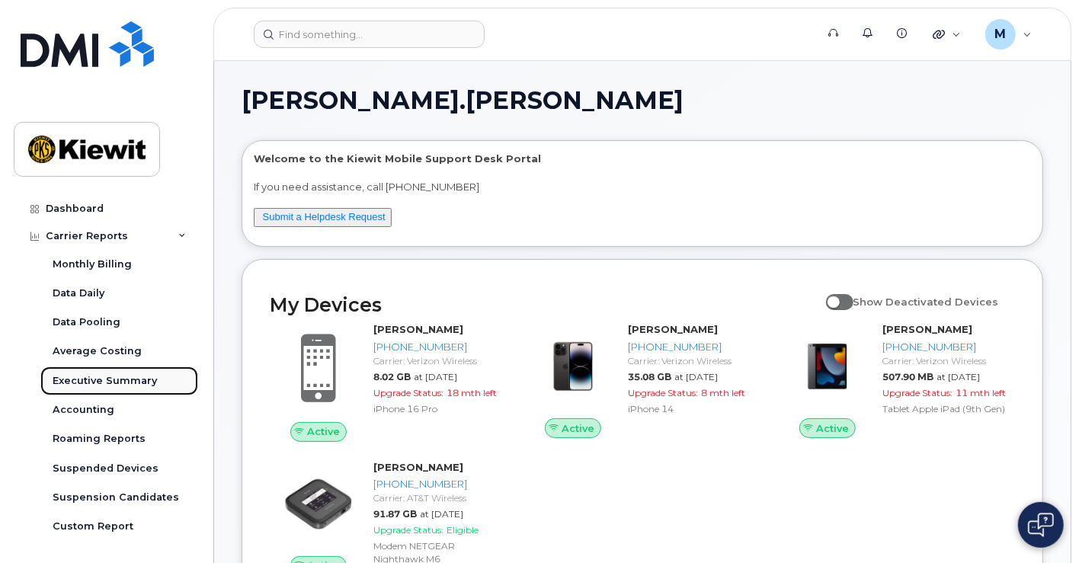
click at [142, 386] on div "Executive Summary" at bounding box center [105, 381] width 104 height 14
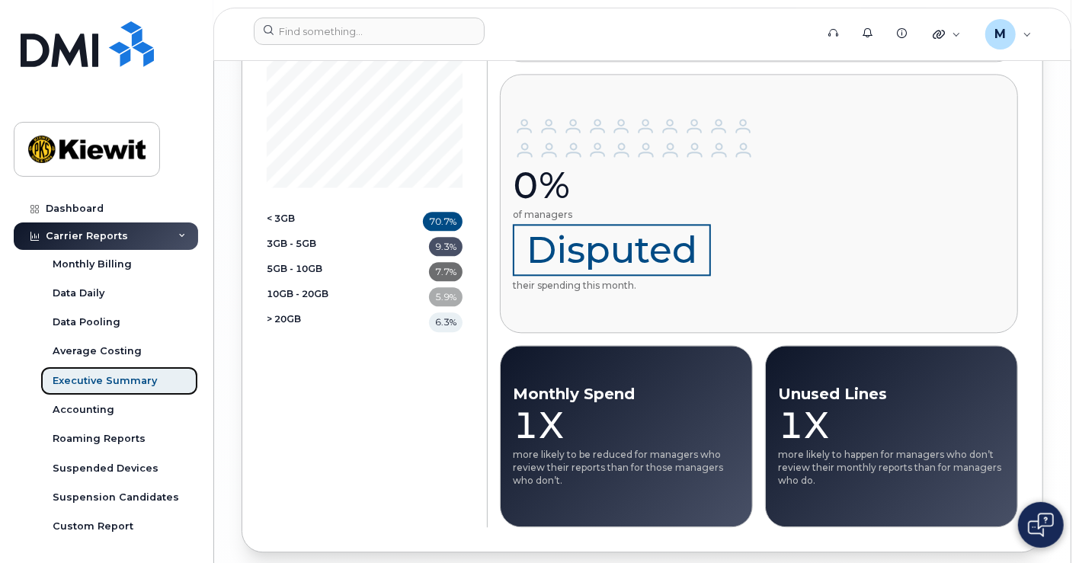
scroll to position [2124, 0]
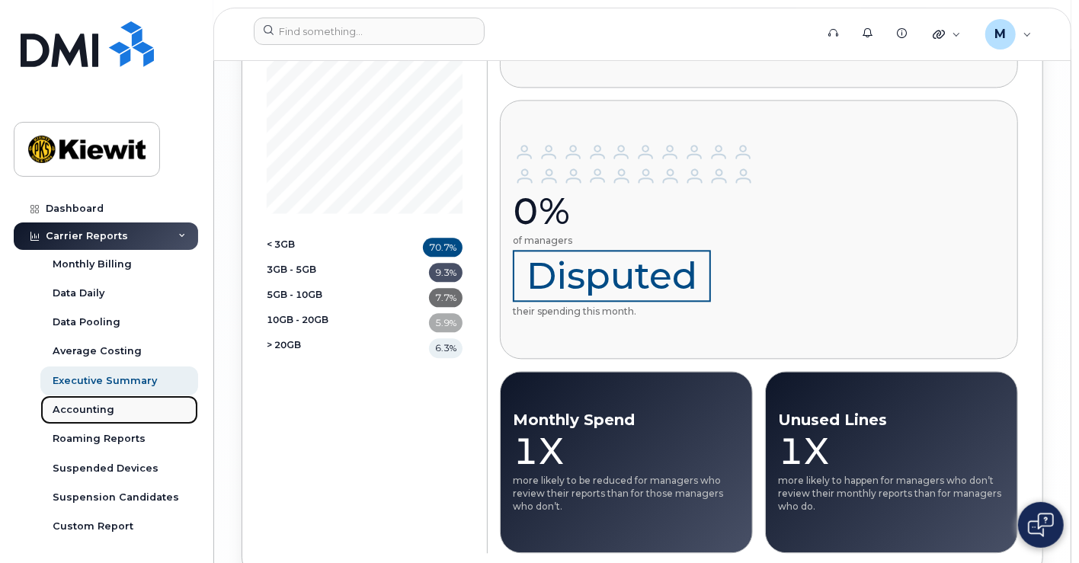
click at [70, 405] on div "Accounting" at bounding box center [84, 410] width 62 height 14
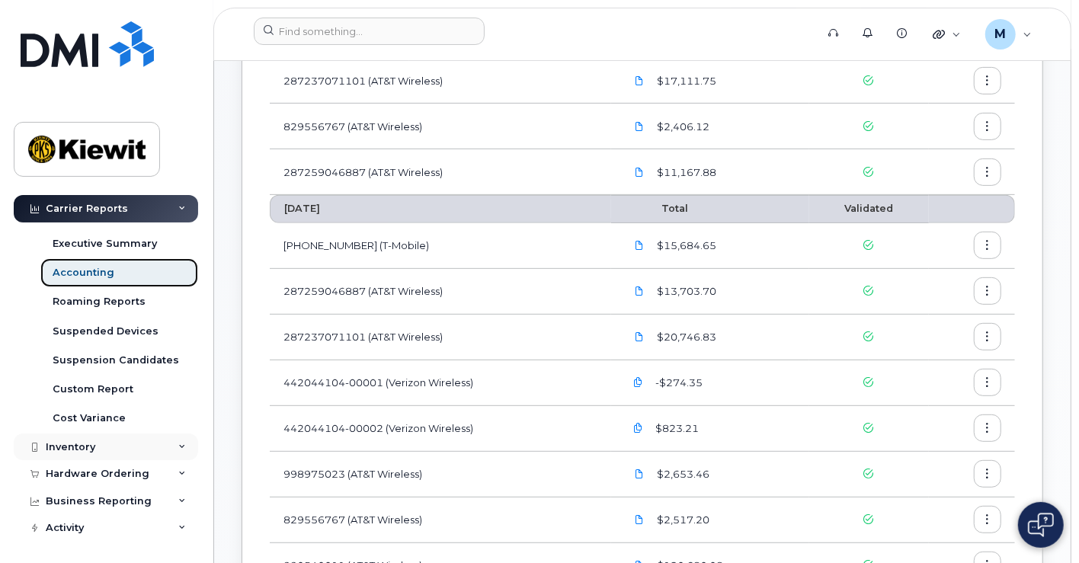
scroll to position [338, 0]
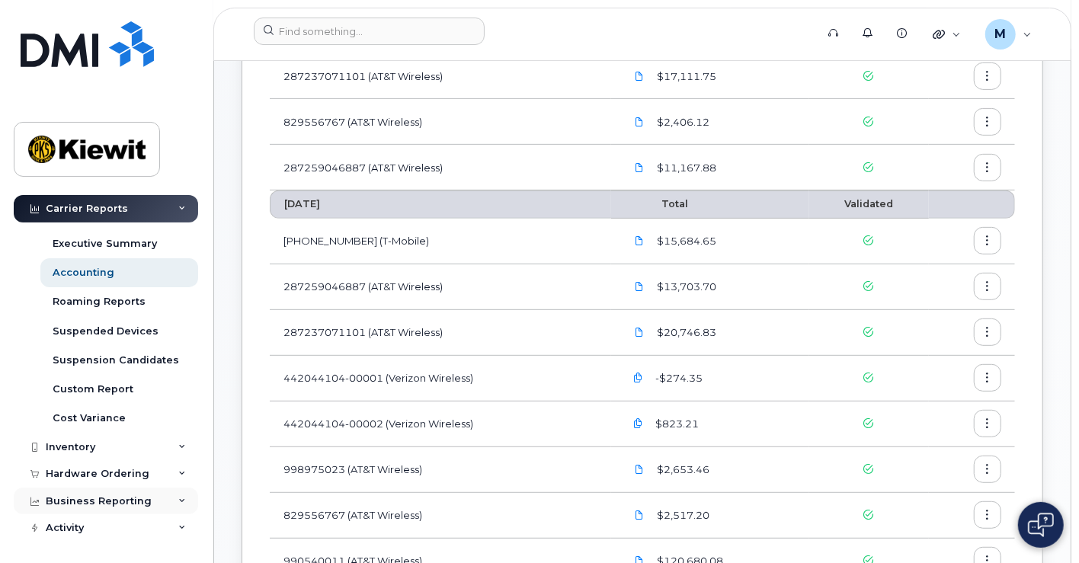
click at [115, 497] on div "Business Reporting" at bounding box center [99, 501] width 106 height 12
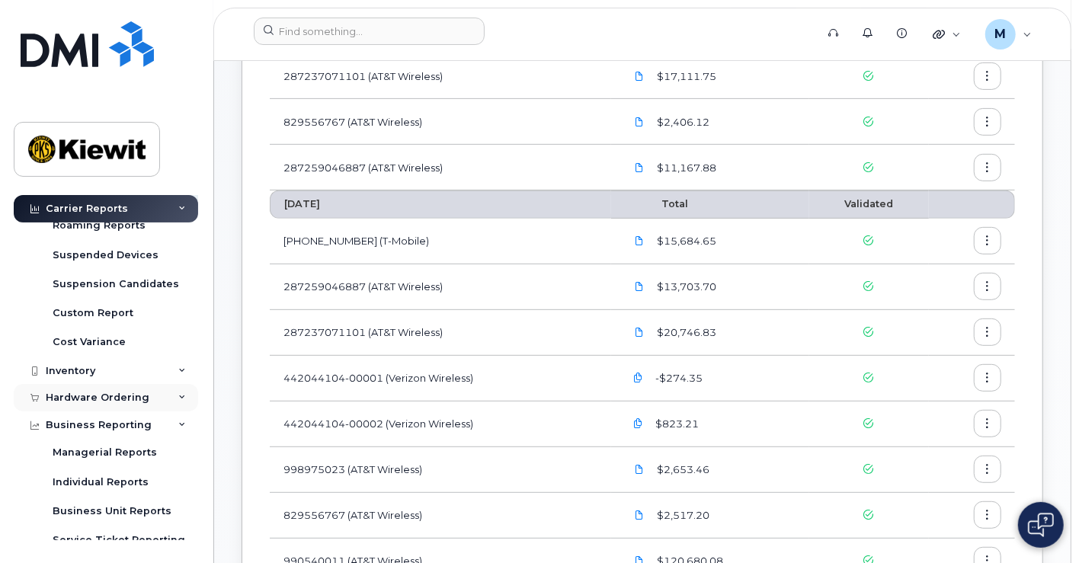
scroll to position [254, 0]
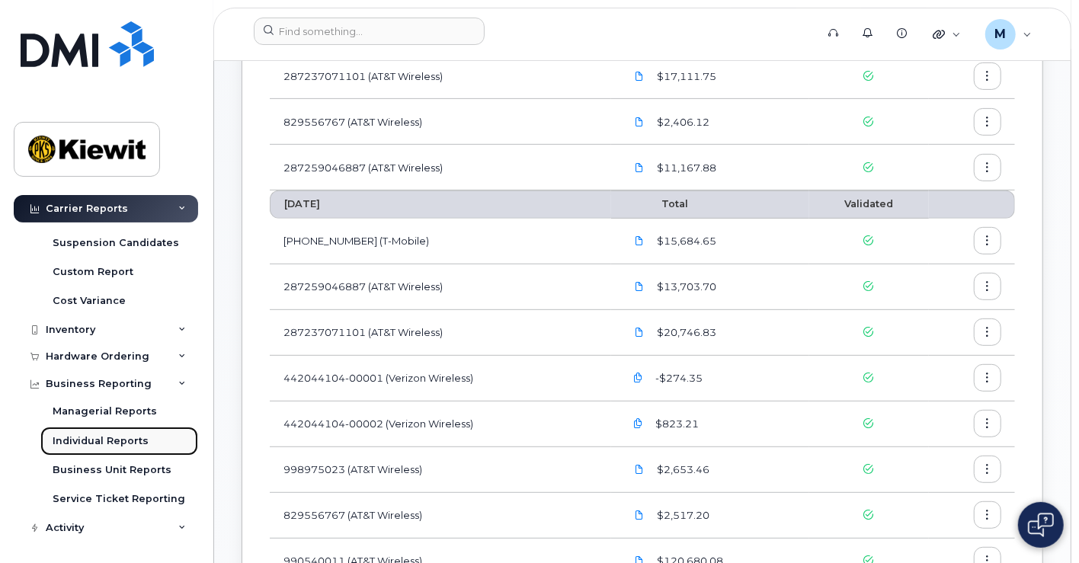
click at [110, 443] on div "Individual Reports" at bounding box center [101, 441] width 96 height 14
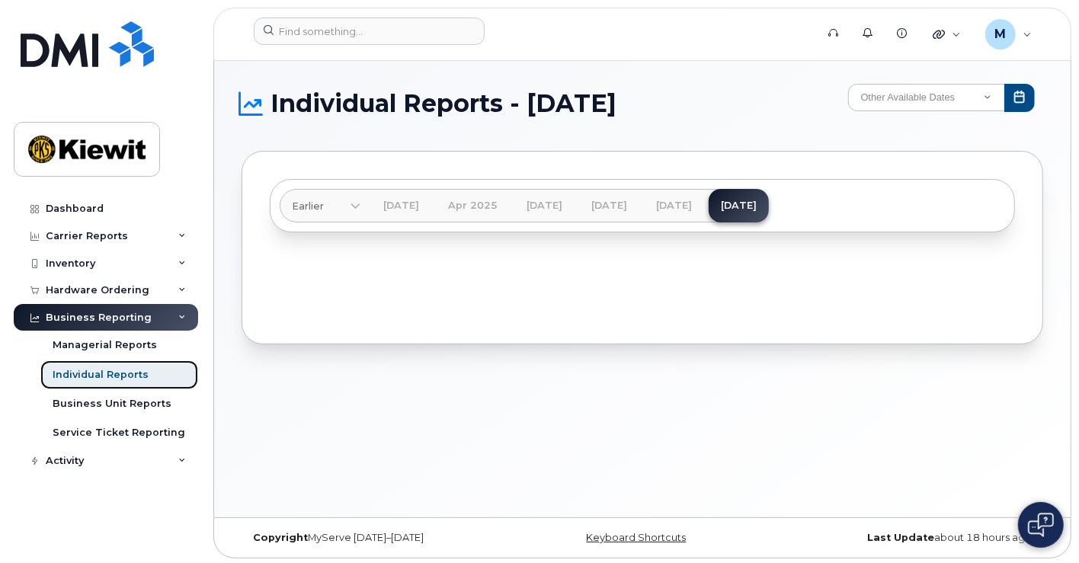
scroll to position [7, 0]
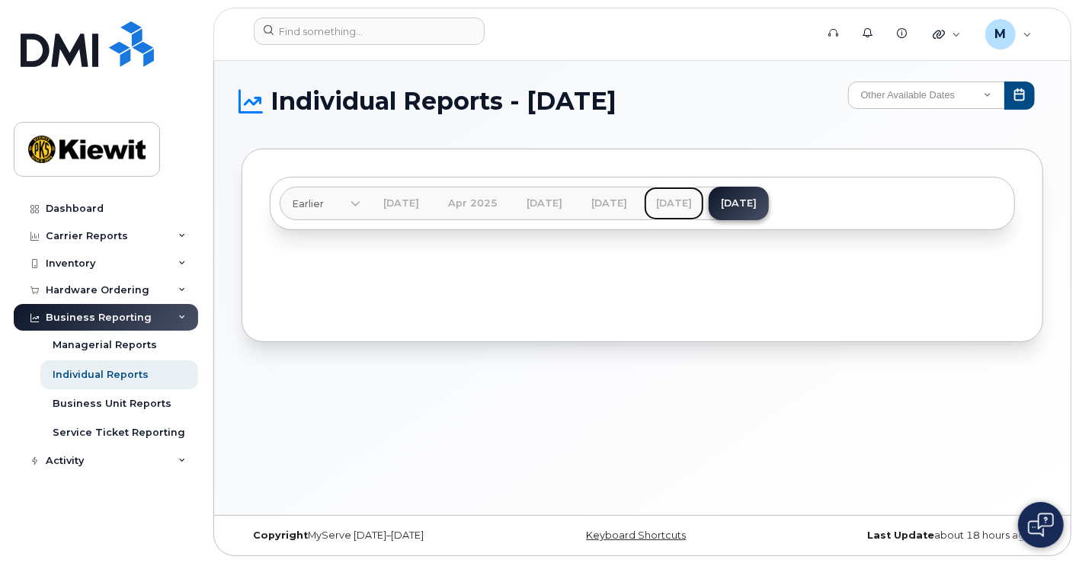
click at [703, 197] on link "[DATE]" at bounding box center [674, 204] width 60 height 34
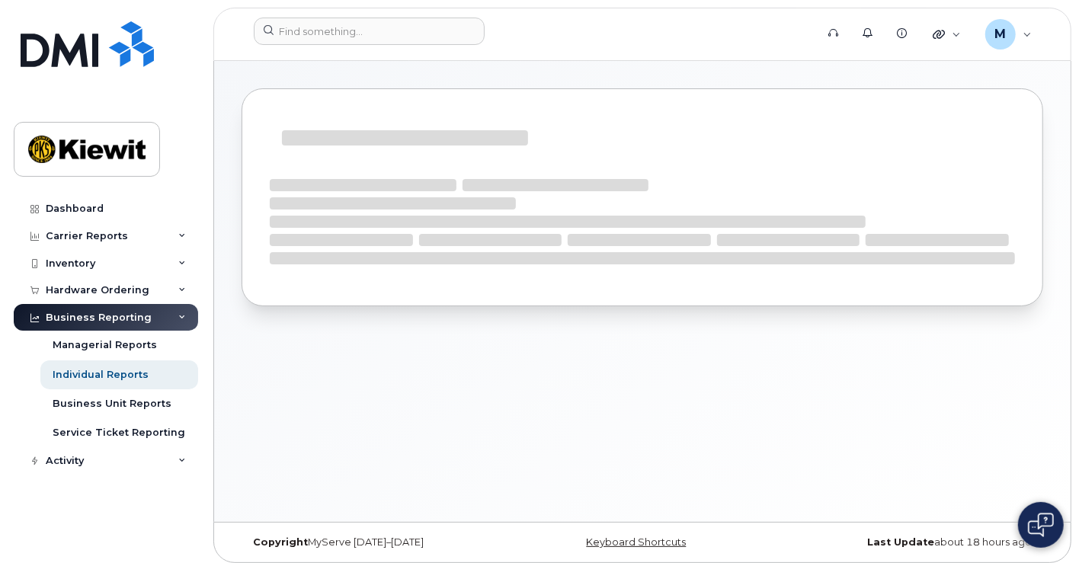
click at [455, 293] on div at bounding box center [641, 197] width 801 height 218
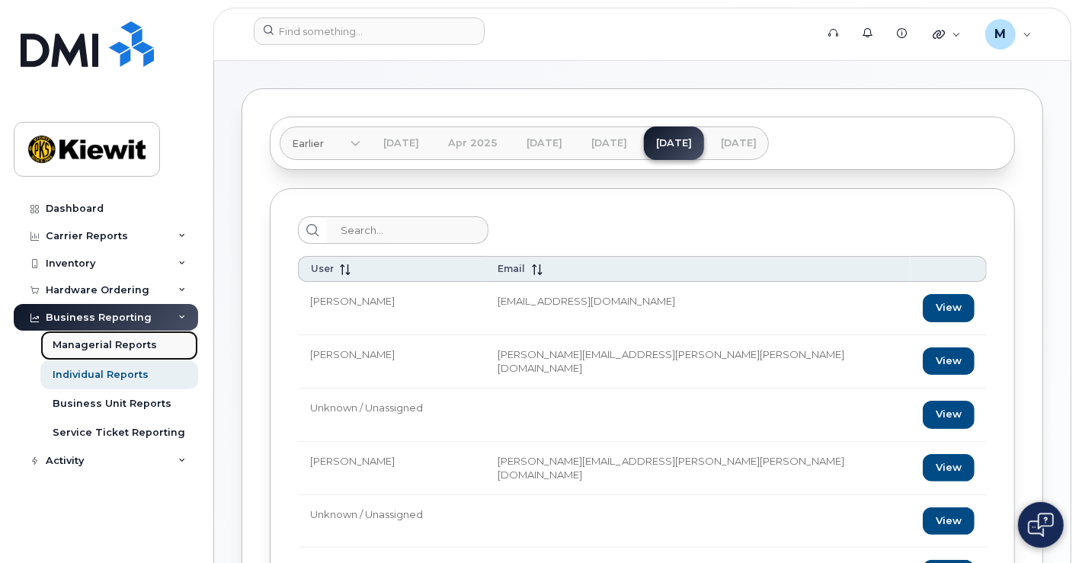
click at [123, 337] on link "Managerial Reports" at bounding box center [119, 345] width 158 height 29
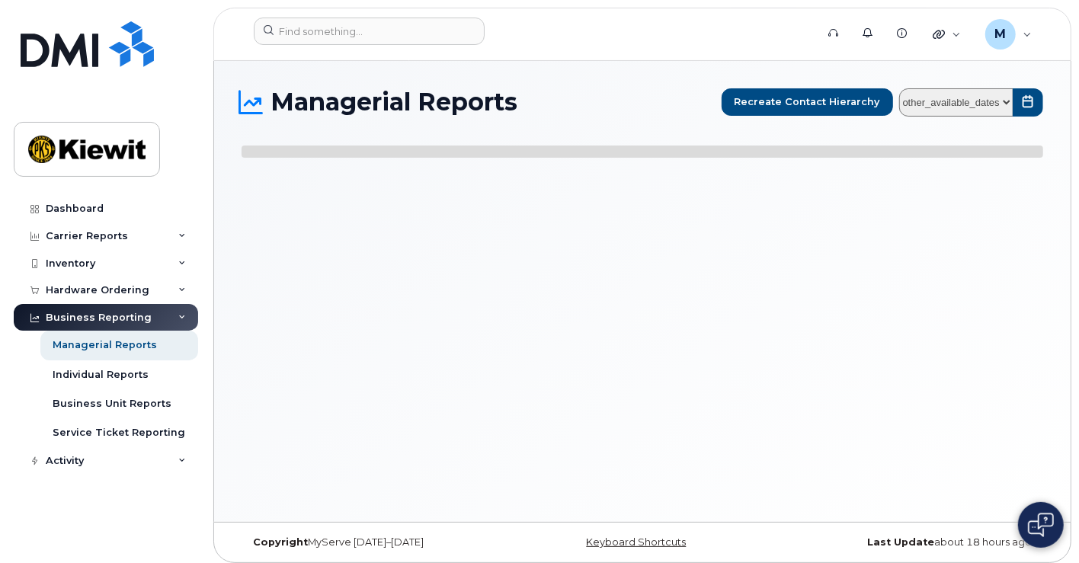
select select
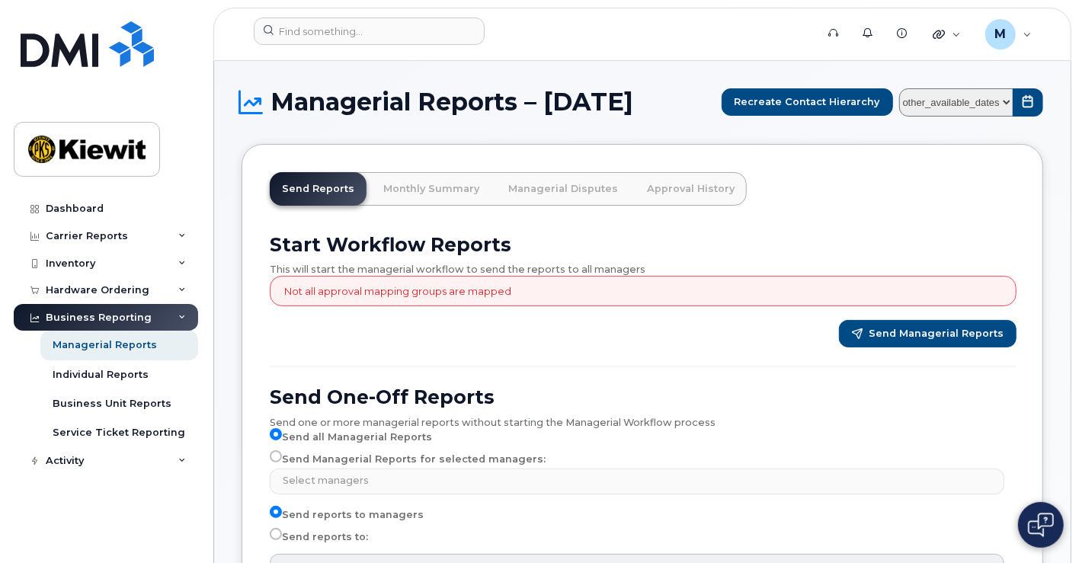
click at [445, 456] on label "Send Managerial Reports for selected managers:" at bounding box center [408, 459] width 276 height 18
click at [282, 456] on input "Send Managerial Reports for selected managers:" at bounding box center [276, 456] width 12 height 12
radio input "true"
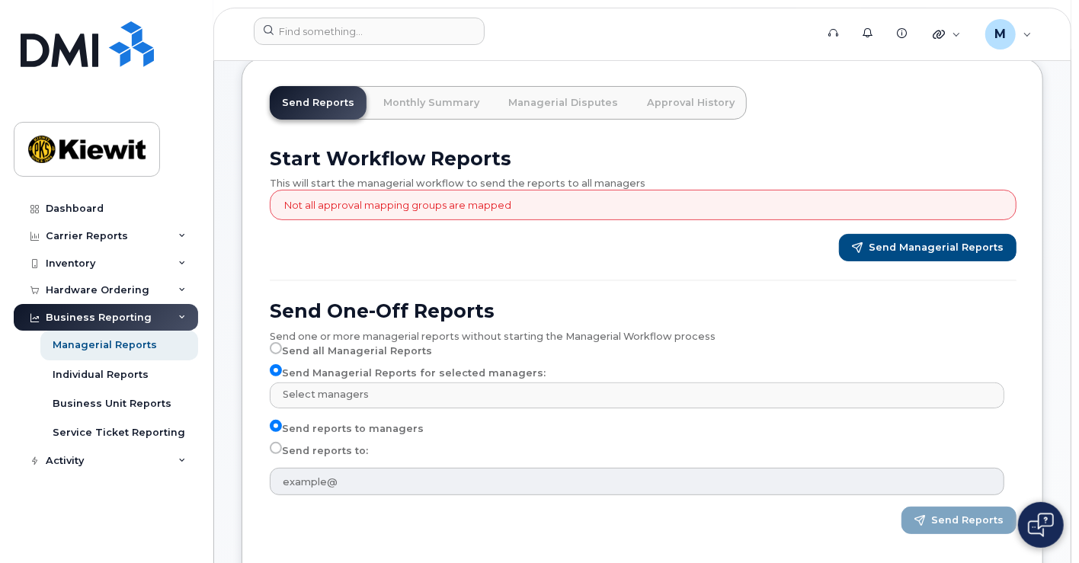
scroll to position [169, 0]
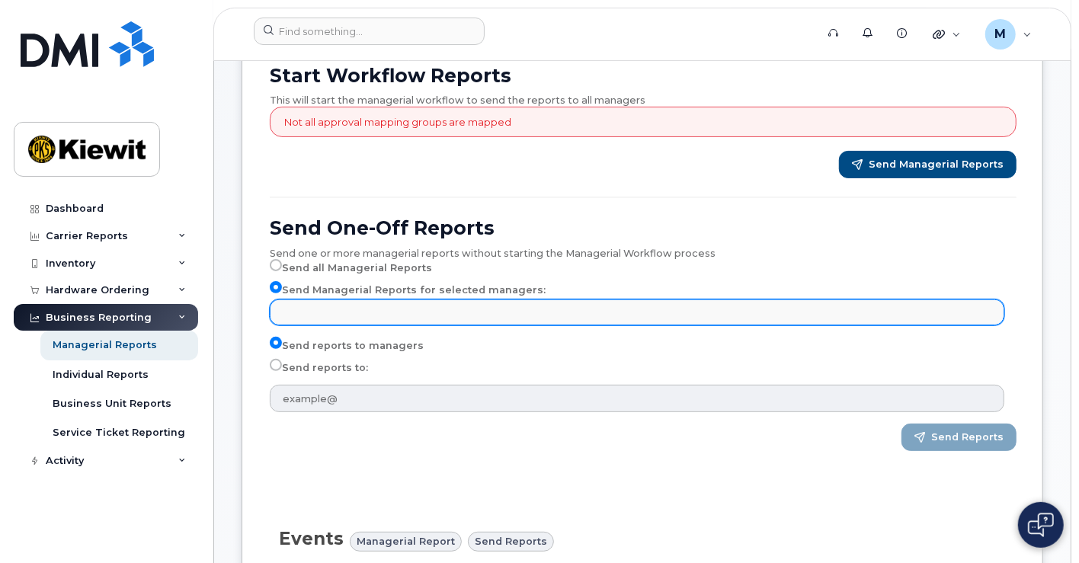
click at [341, 305] on input "text" at bounding box center [639, 311] width 721 height 21
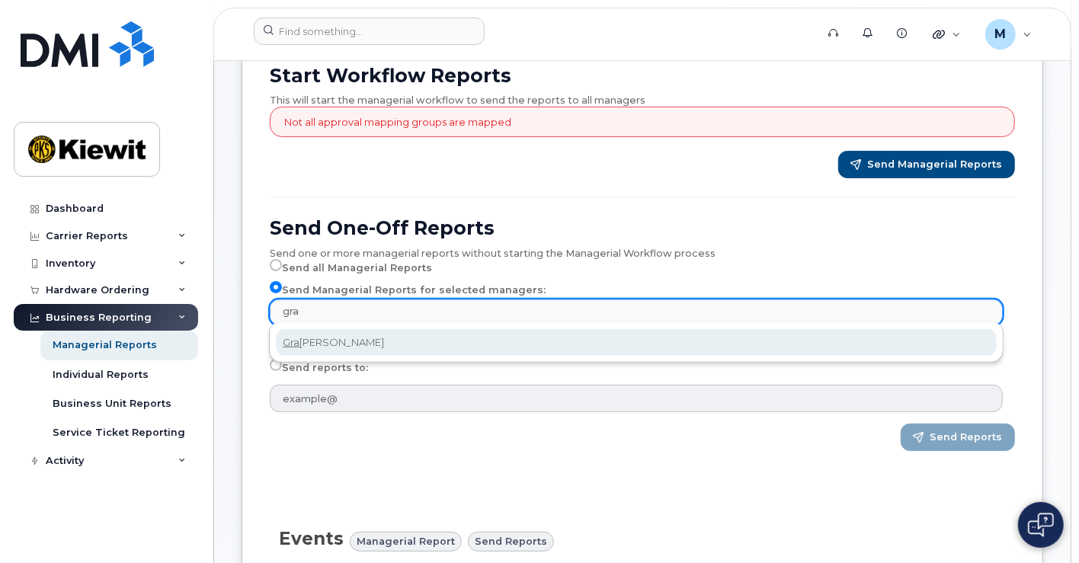
type input "grac"
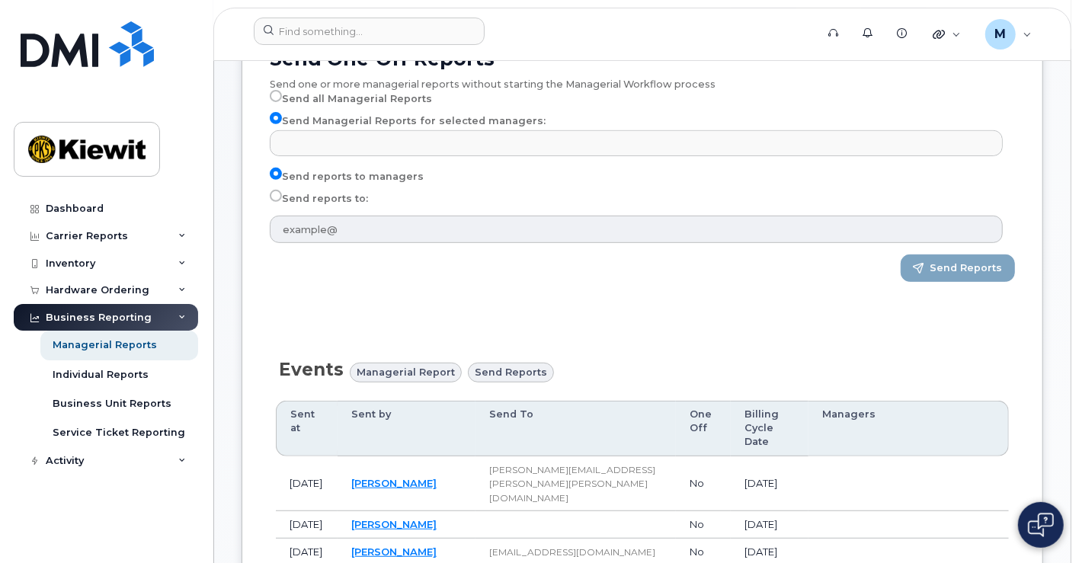
scroll to position [507, 0]
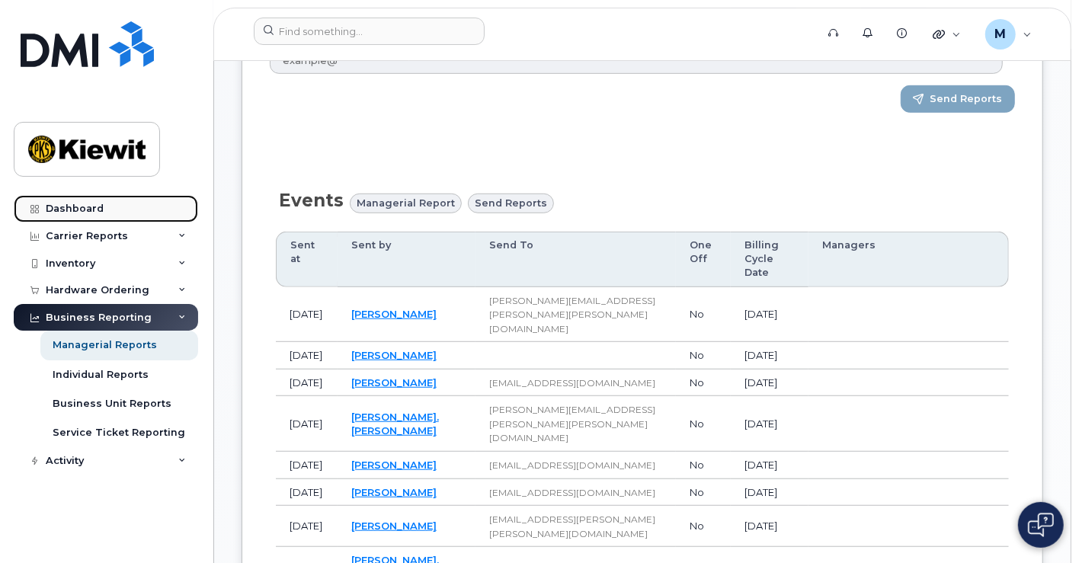
type input "Select managers"
click at [69, 207] on div "Dashboard" at bounding box center [75, 209] width 58 height 12
